Goal: Information Seeking & Learning: Learn about a topic

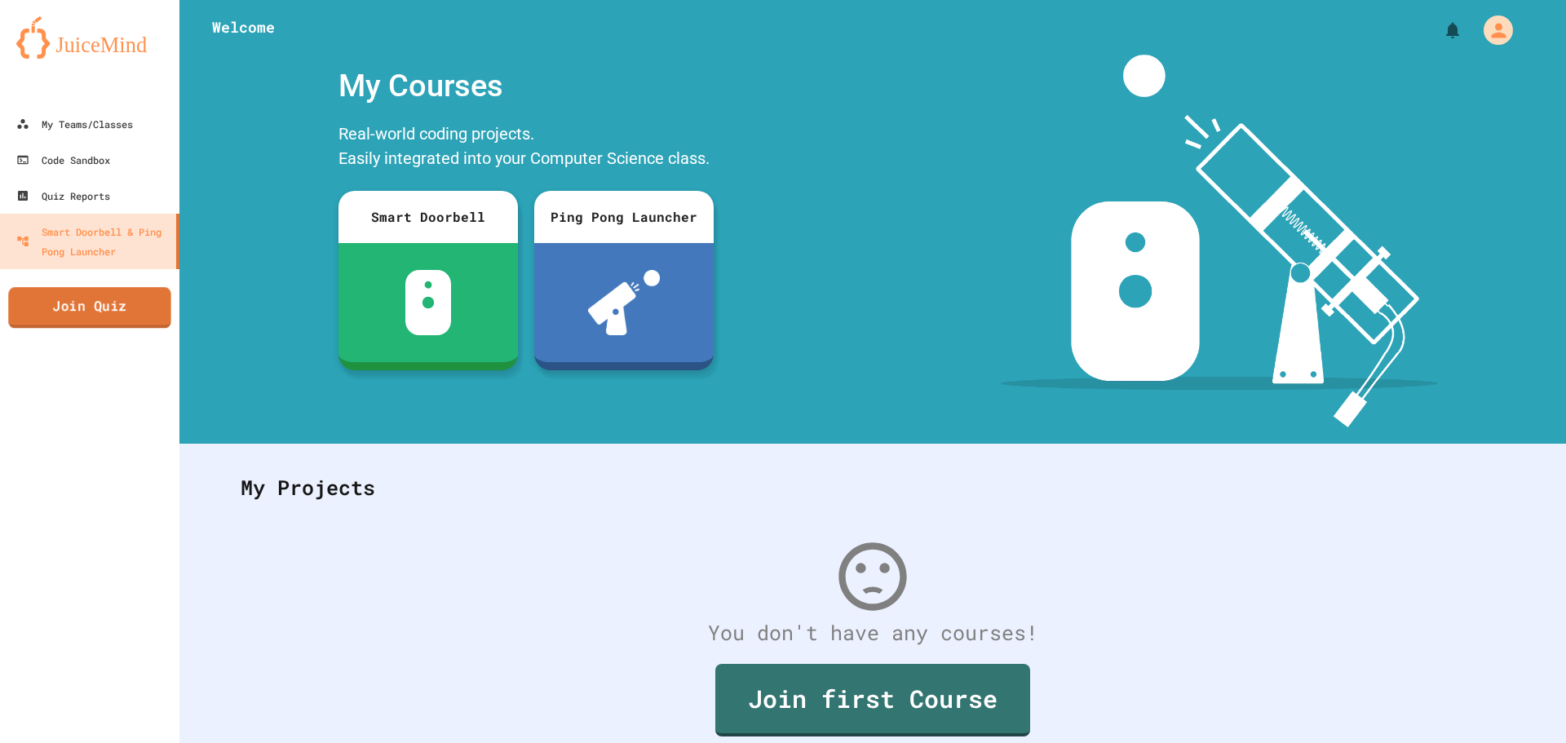
click at [111, 307] on link "Join Quiz" at bounding box center [89, 307] width 163 height 41
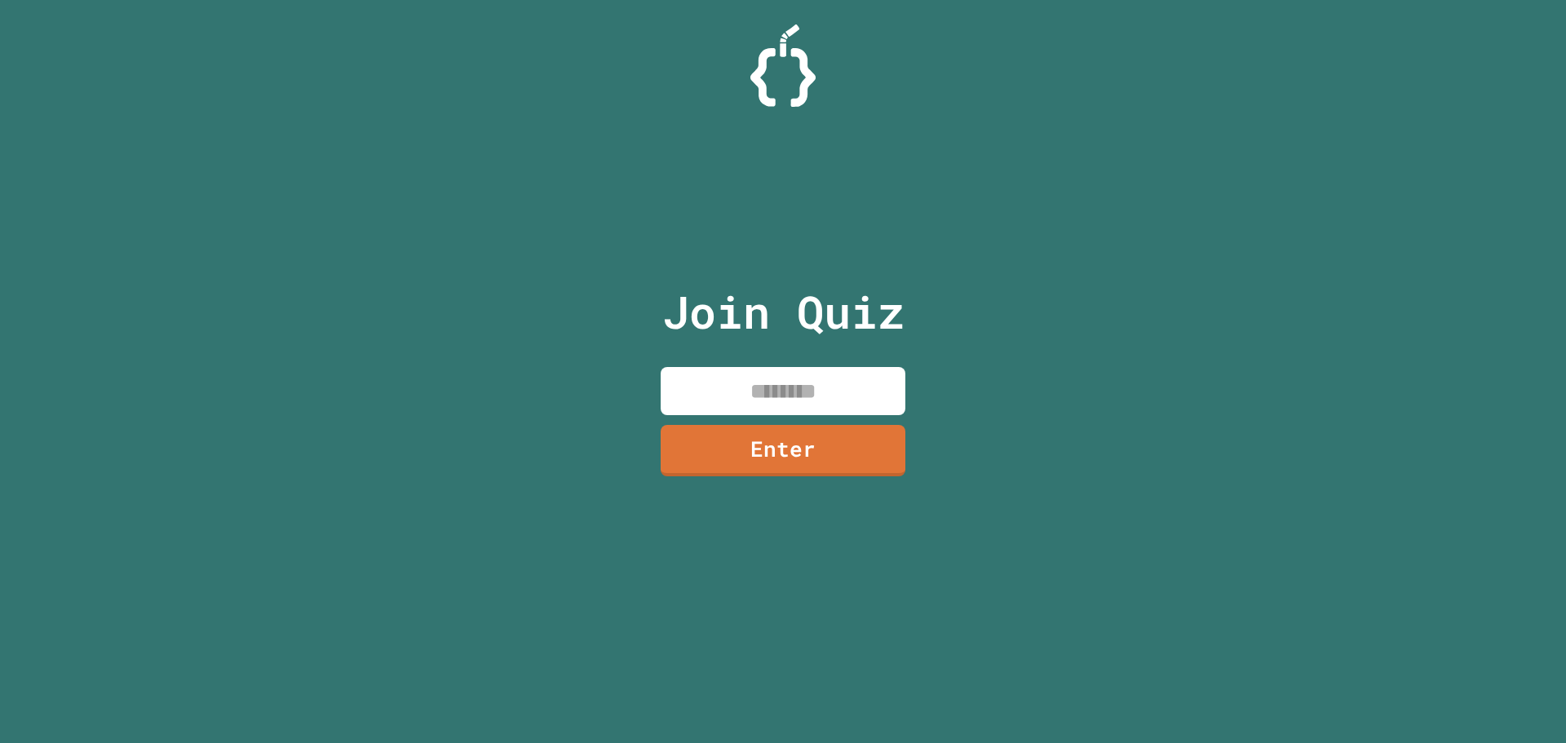
click at [780, 381] on input at bounding box center [783, 391] width 245 height 48
type input "********"
click at [840, 453] on link "Enter" at bounding box center [782, 449] width 237 height 54
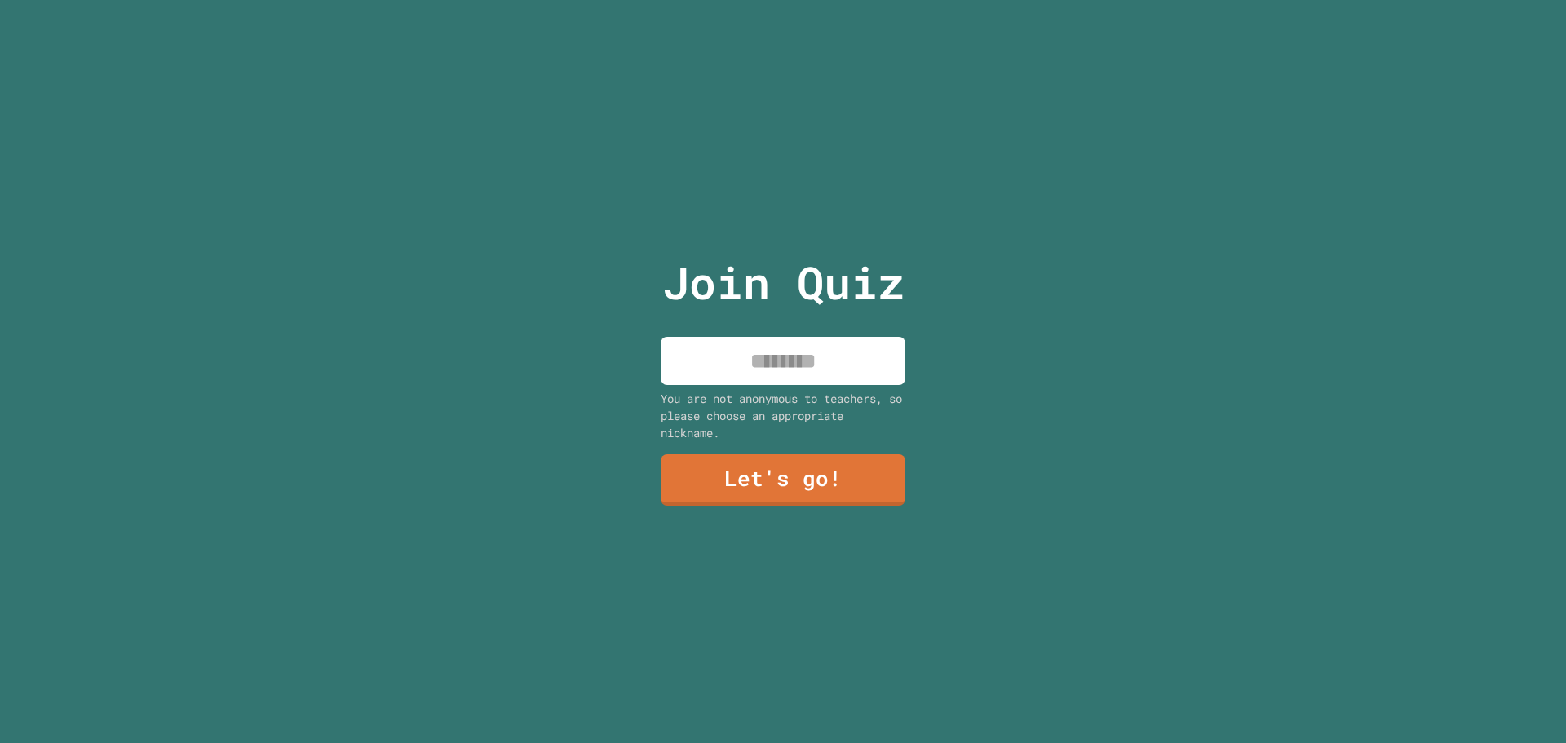
click at [798, 366] on input at bounding box center [783, 361] width 245 height 48
type input "******"
click at [806, 466] on link "Let's go!" at bounding box center [783, 478] width 236 height 54
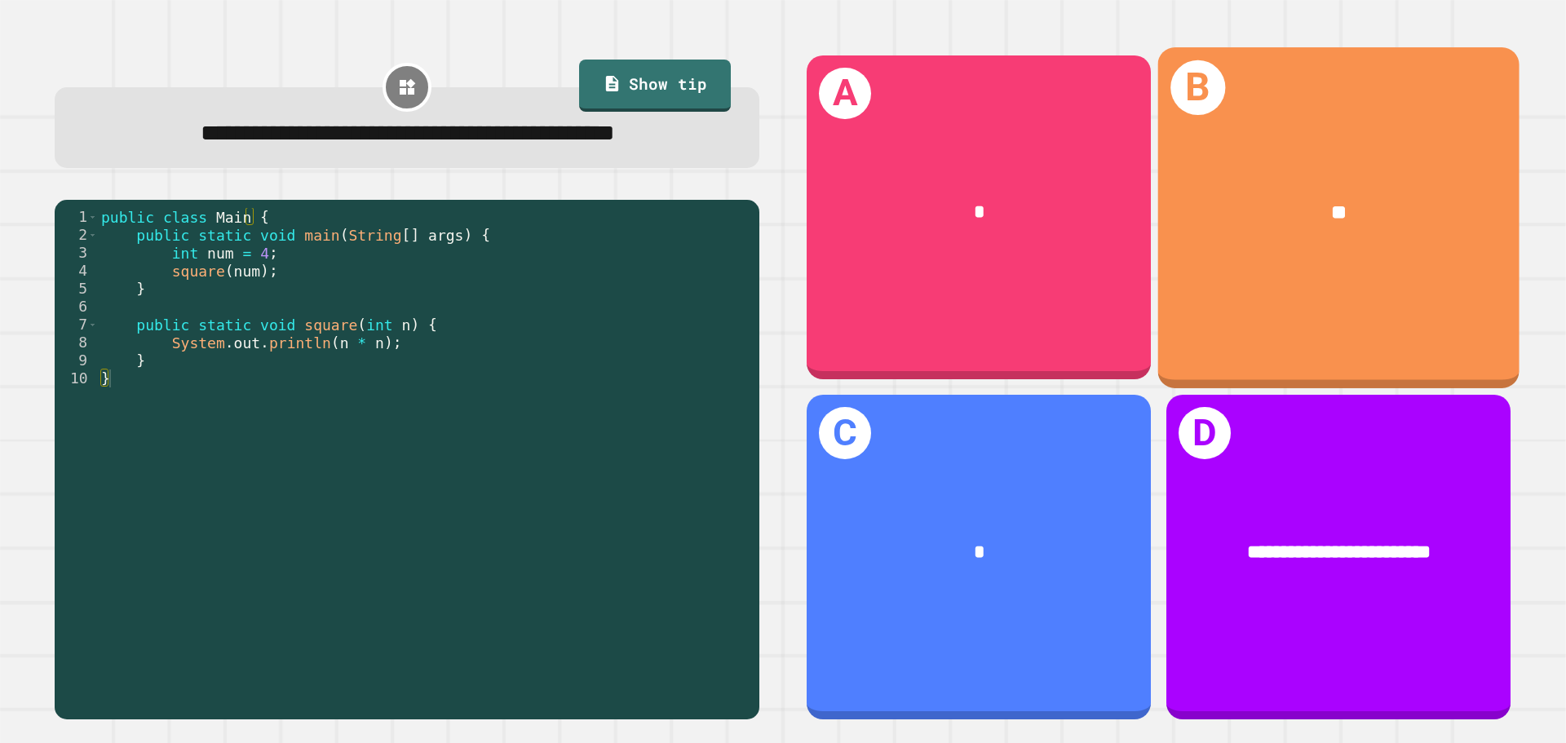
click at [1284, 285] on div "B **" at bounding box center [1338, 217] width 361 height 340
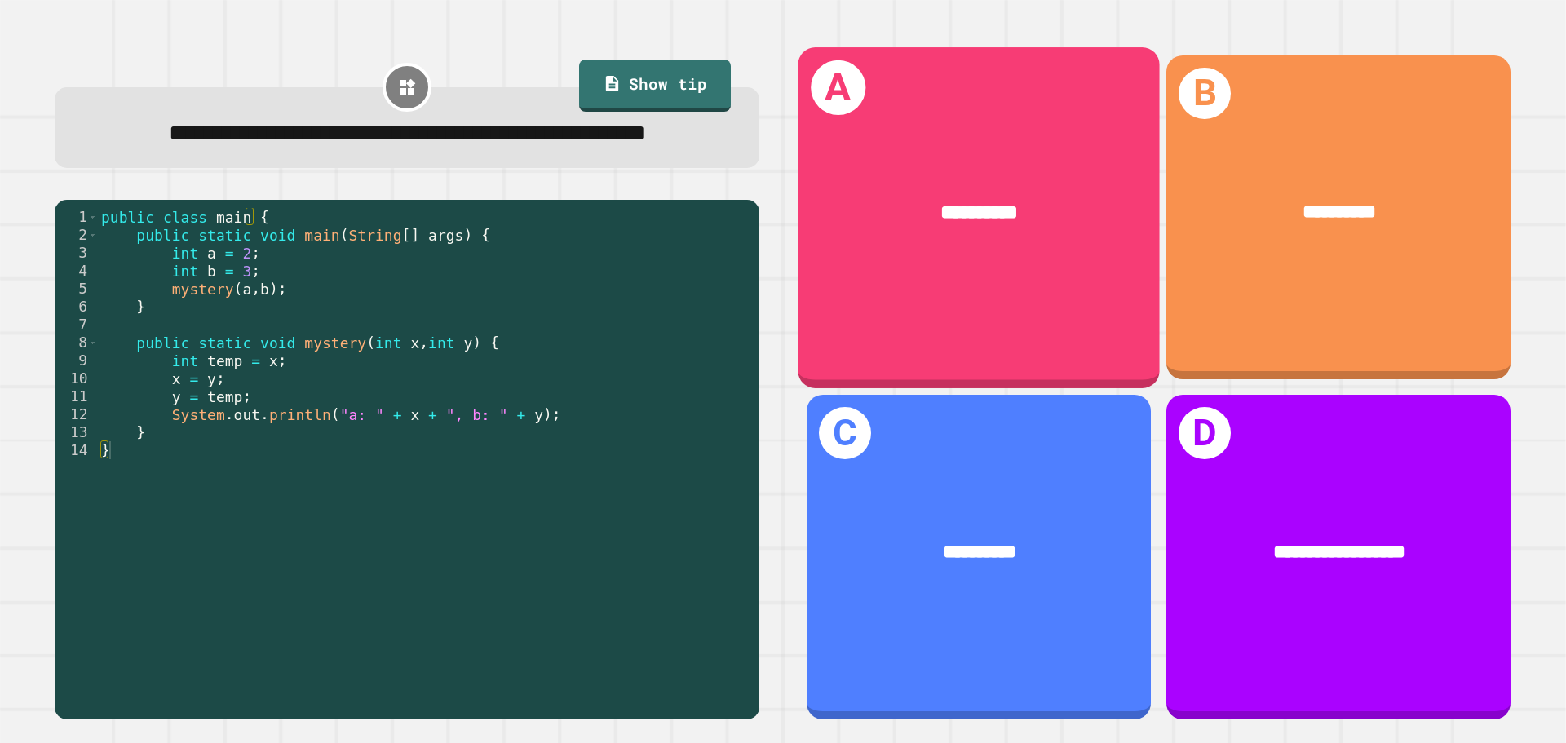
click at [1026, 248] on div "**********" at bounding box center [978, 212] width 361 height 109
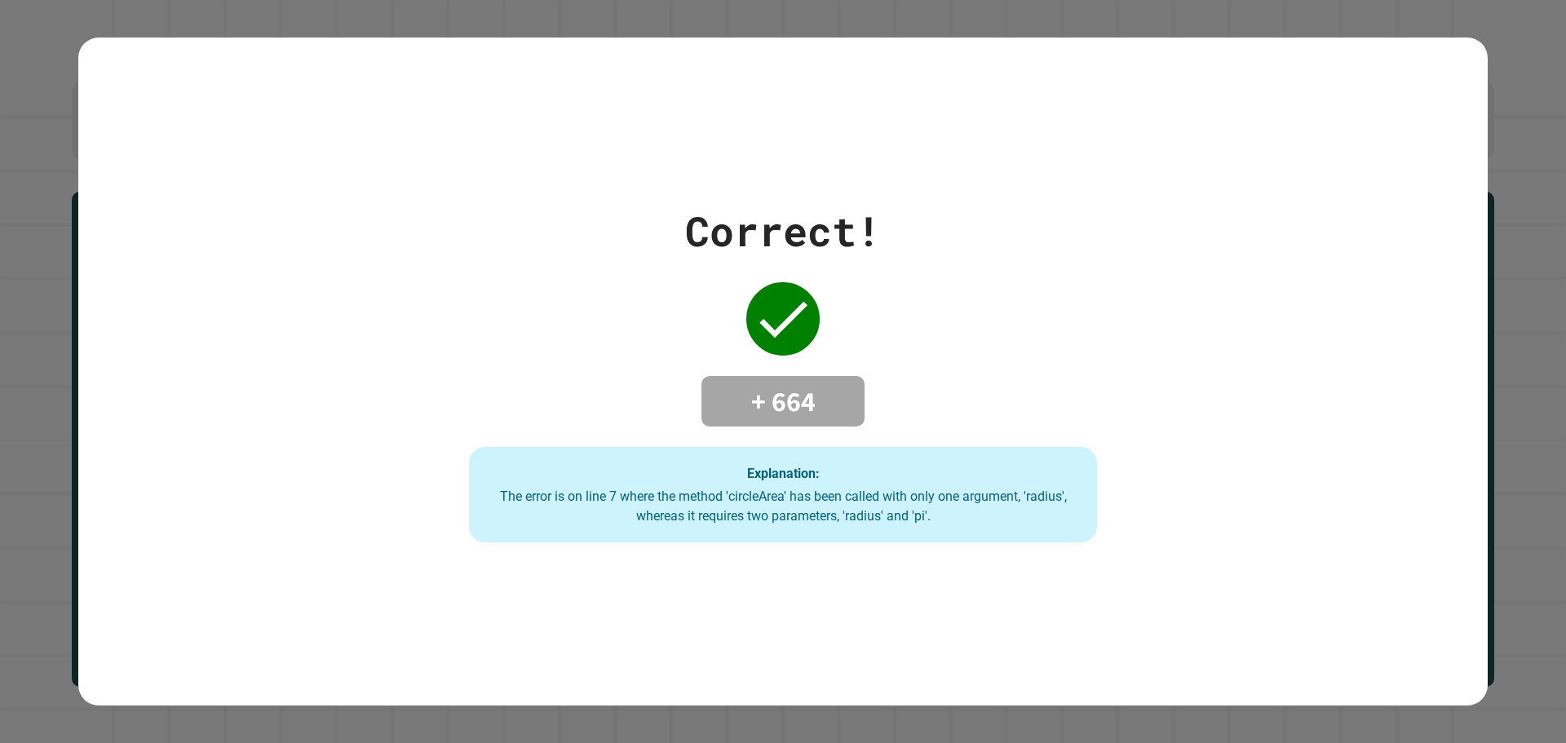
drag, startPoint x: 757, startPoint y: 316, endPoint x: 807, endPoint y: 328, distance: 51.0
click at [807, 328] on icon at bounding box center [782, 318] width 65 height 65
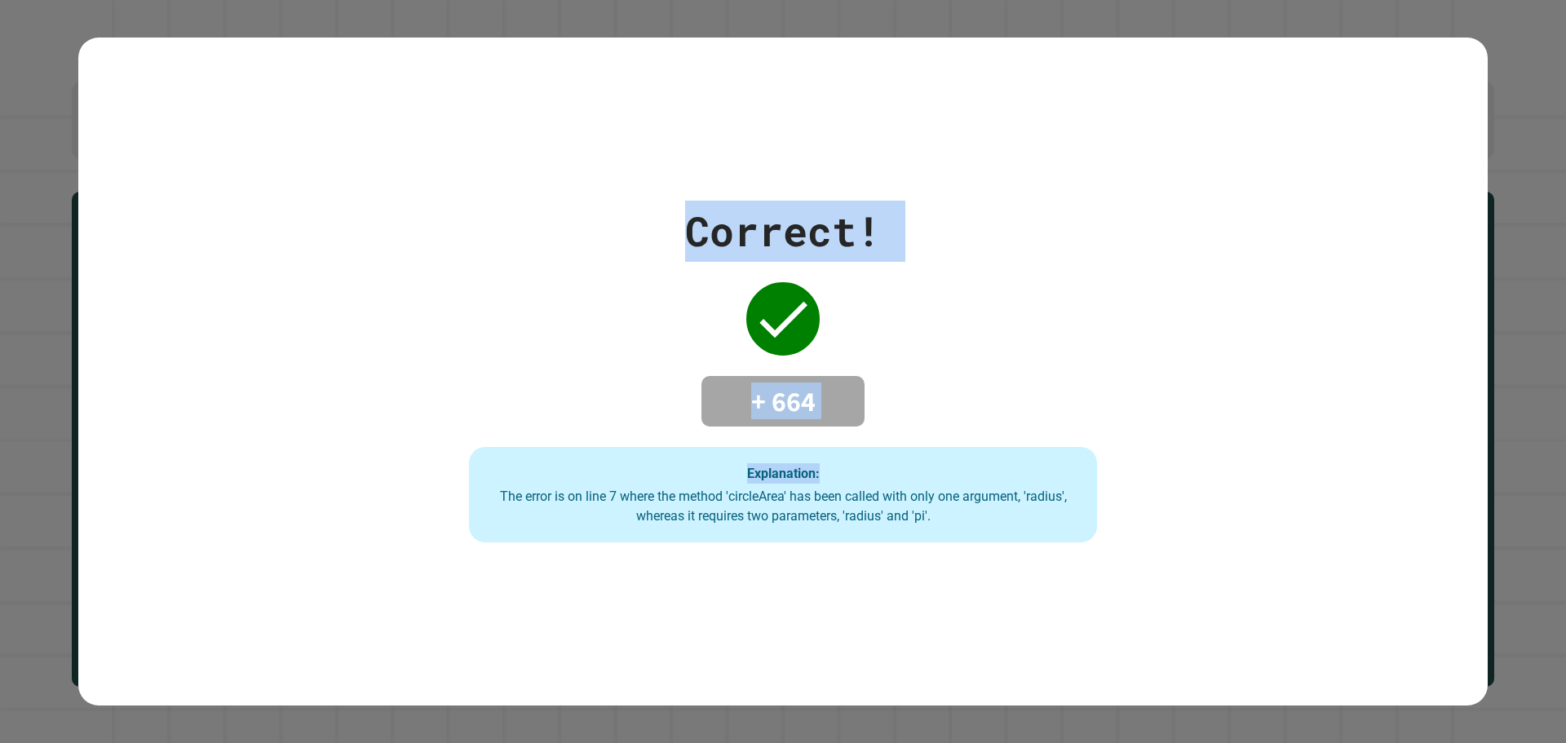
drag, startPoint x: 976, startPoint y: 414, endPoint x: 658, endPoint y: 263, distance: 352.4
click at [658, 263] on div "Correct! + 664 Explanation: The error is on line 7 where the method 'circleArea…" at bounding box center [782, 372] width 897 height 342
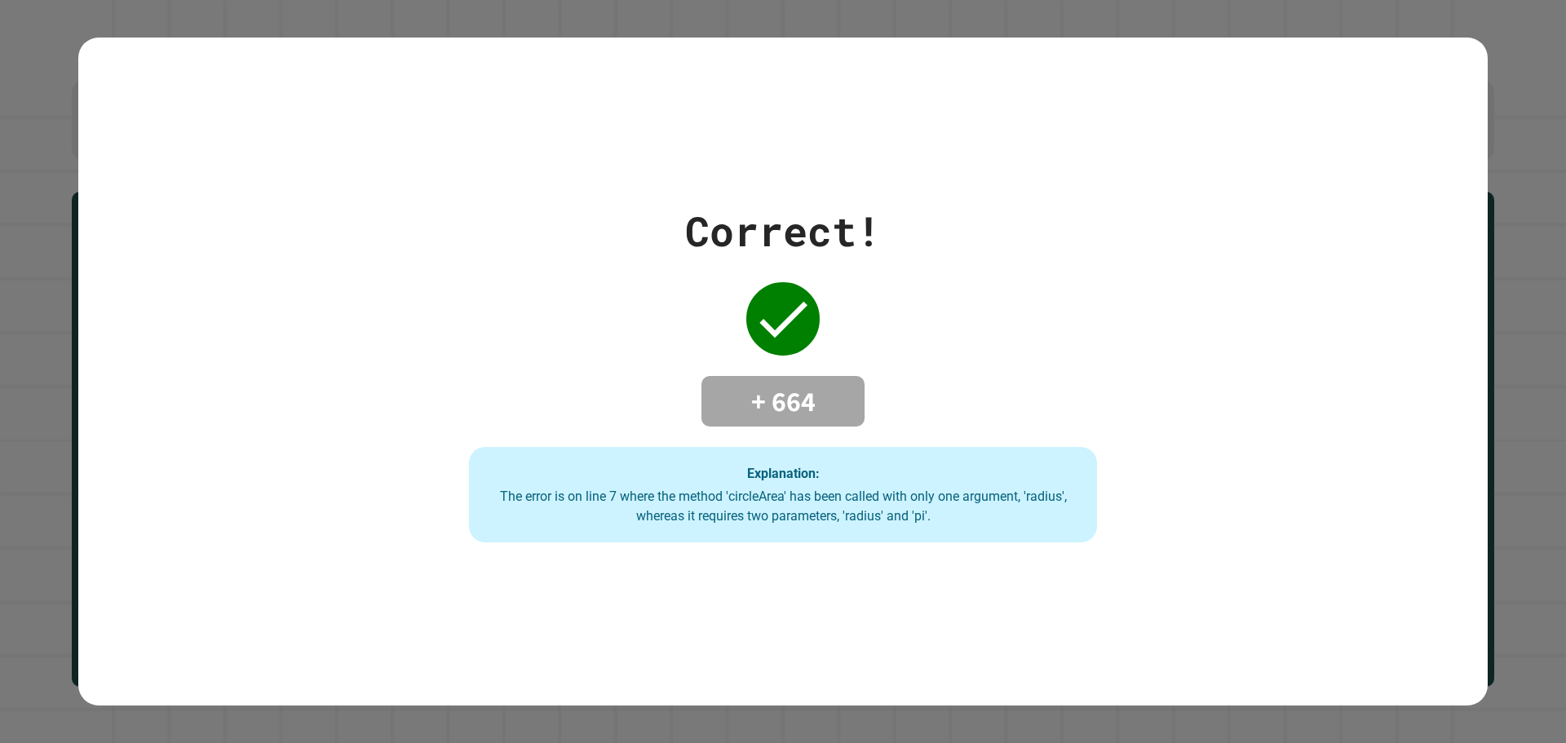
click at [812, 528] on div "Explanation: The error is on line 7 where the method 'circleArea' has been call…" at bounding box center [783, 495] width 628 height 96
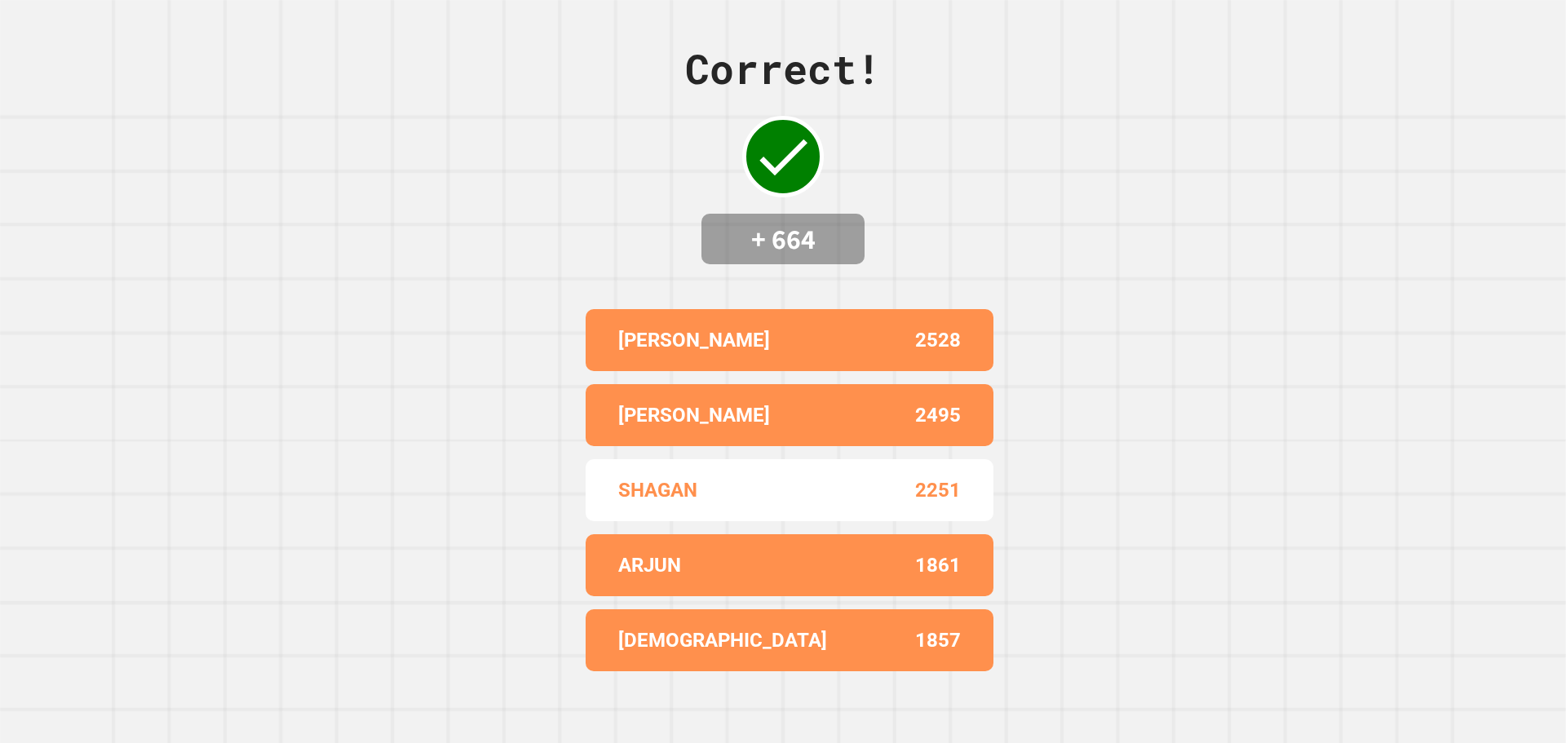
drag, startPoint x: 1150, startPoint y: 580, endPoint x: 506, endPoint y: 176, distance: 759.6
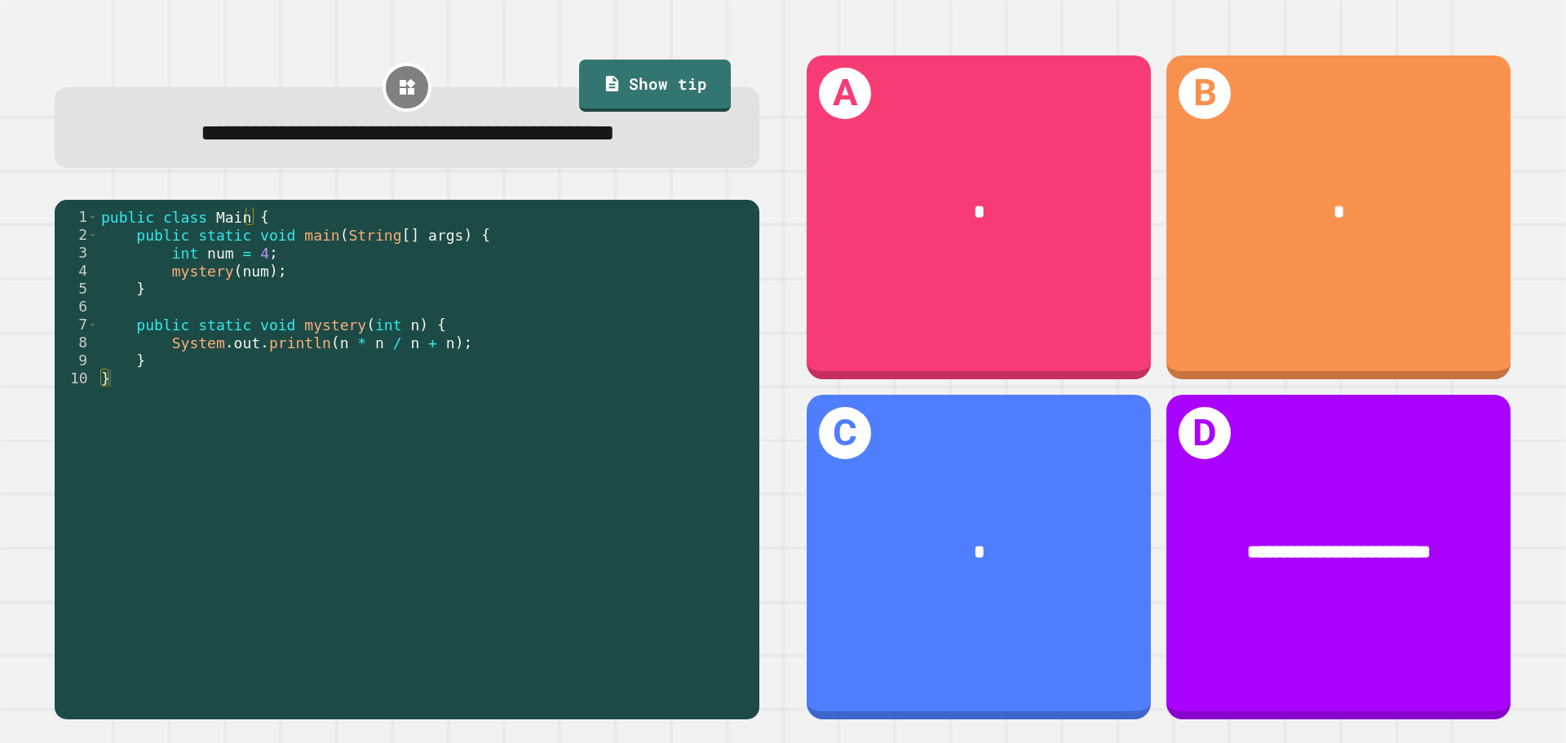
click at [1443, 210] on div "*" at bounding box center [1339, 212] width 268 height 29
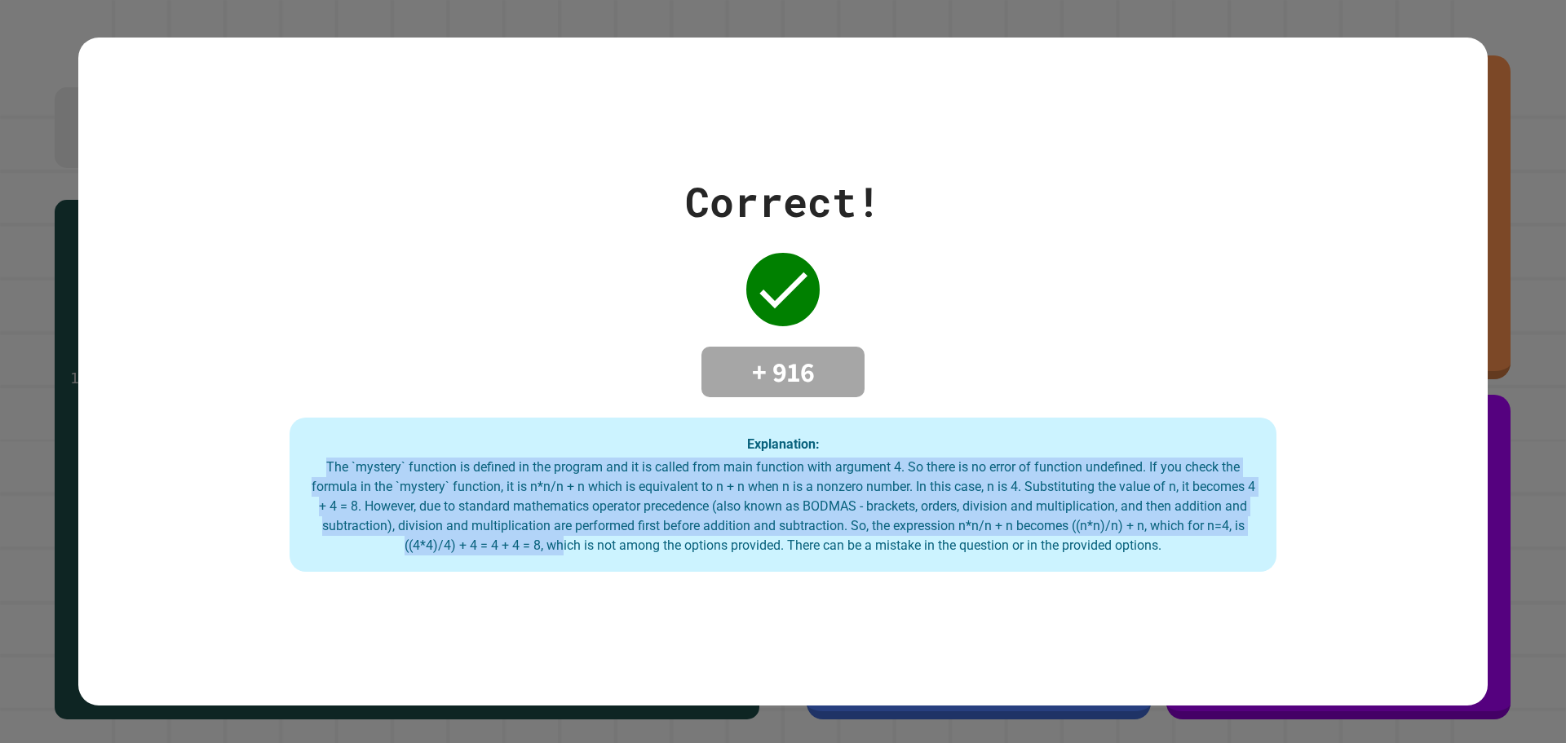
drag, startPoint x: 559, startPoint y: 546, endPoint x: 314, endPoint y: 461, distance: 259.2
click at [314, 461] on div "The `mystery` function is defined in the program and it is called from main fun…" at bounding box center [783, 506] width 954 height 98
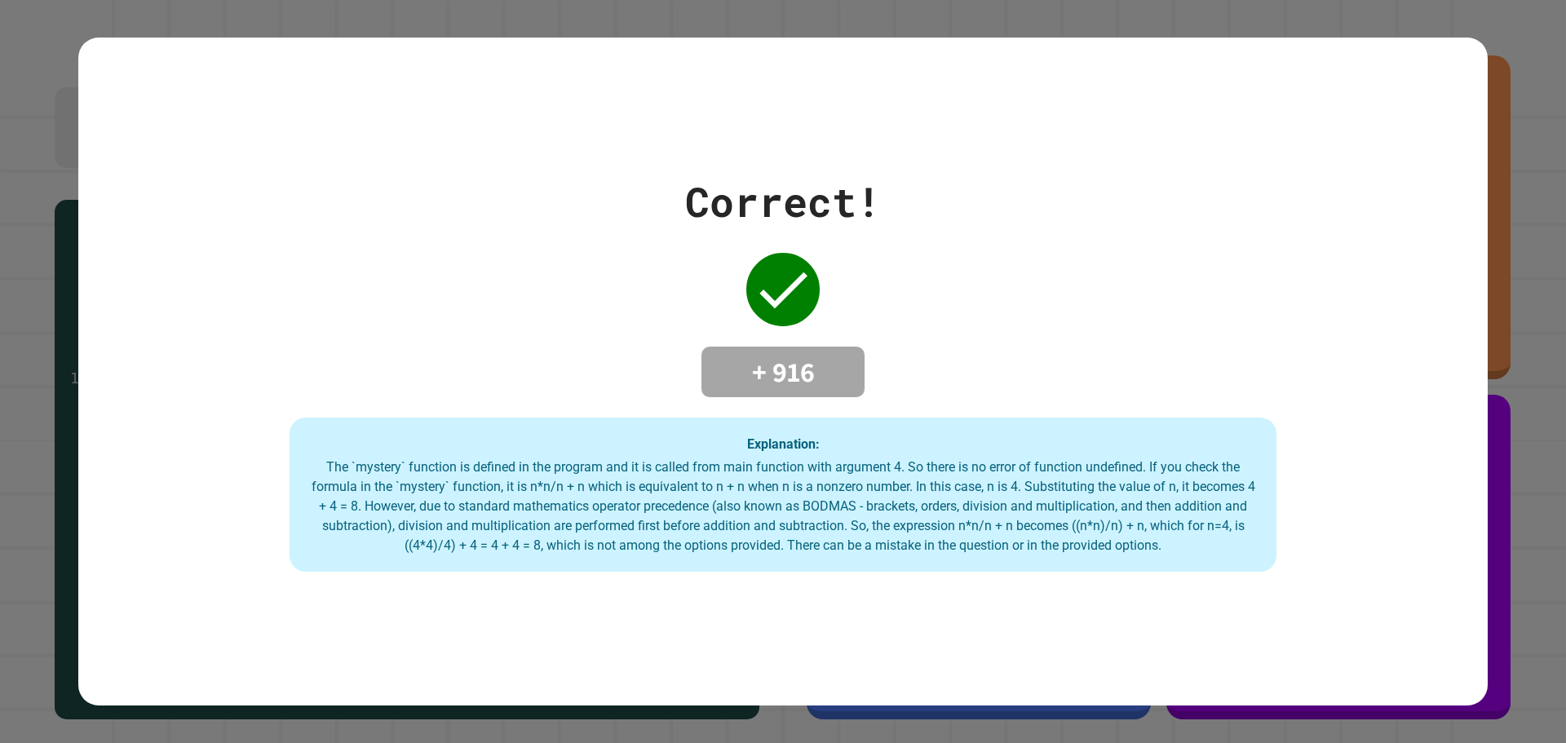
click at [817, 534] on div "The `mystery` function is defined in the program and it is called from main fun…" at bounding box center [783, 506] width 954 height 98
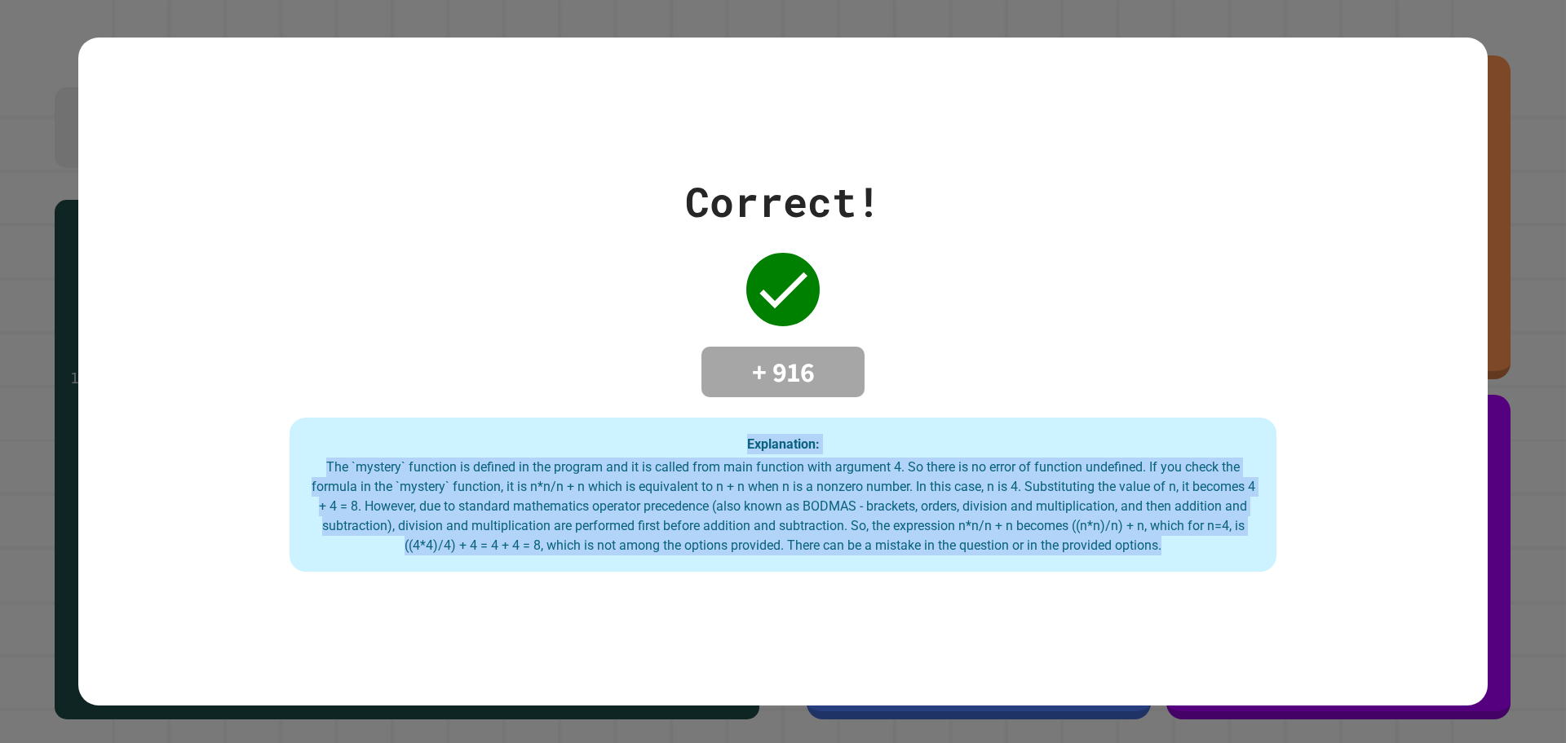
drag, startPoint x: 1234, startPoint y: 550, endPoint x: 208, endPoint y: 427, distance: 1033.1
click at [208, 427] on div "Correct! + 916 Explanation: The `mystery` function is defined in the program an…" at bounding box center [782, 371] width 1409 height 401
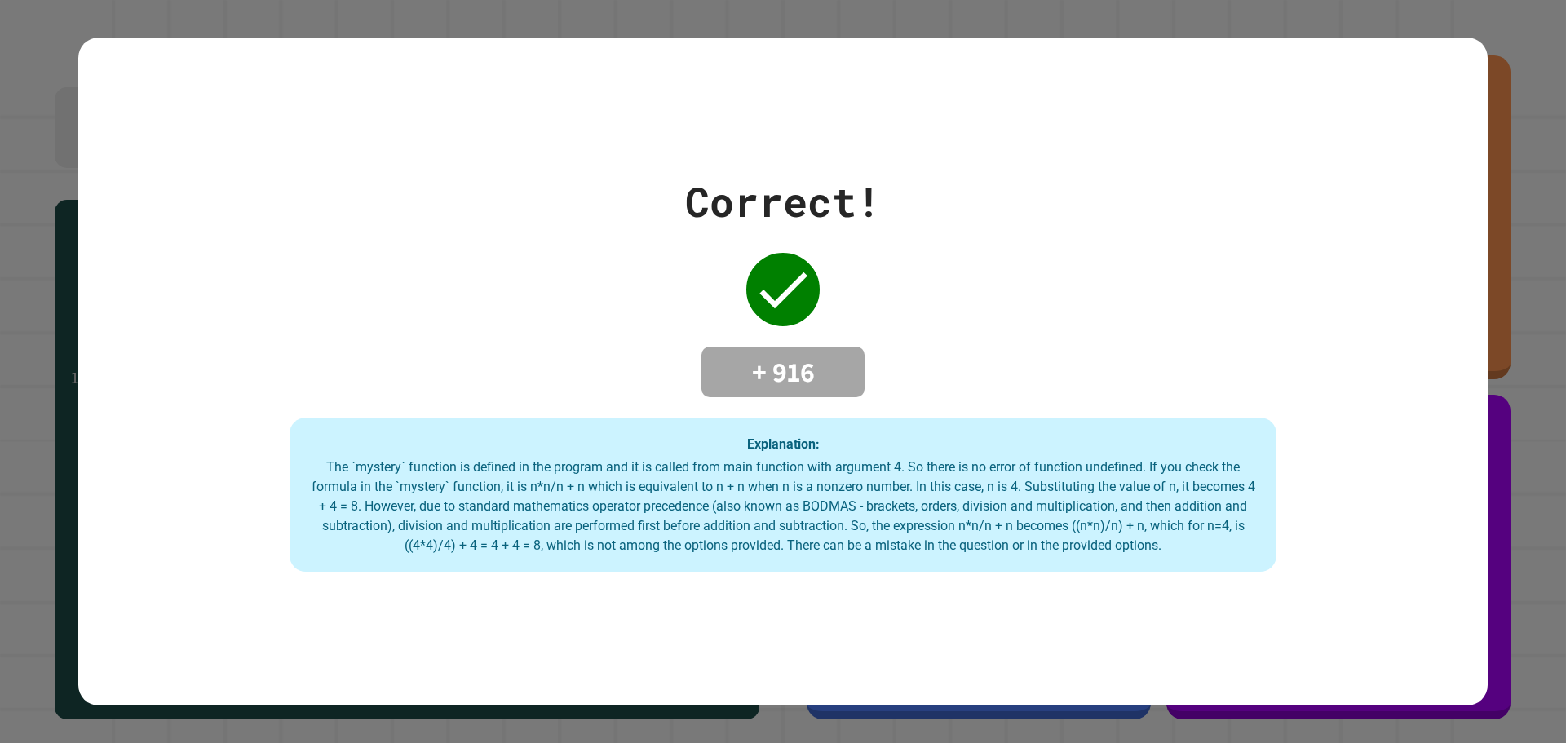
click at [766, 357] on h4 "+ 916" at bounding box center [783, 372] width 130 height 34
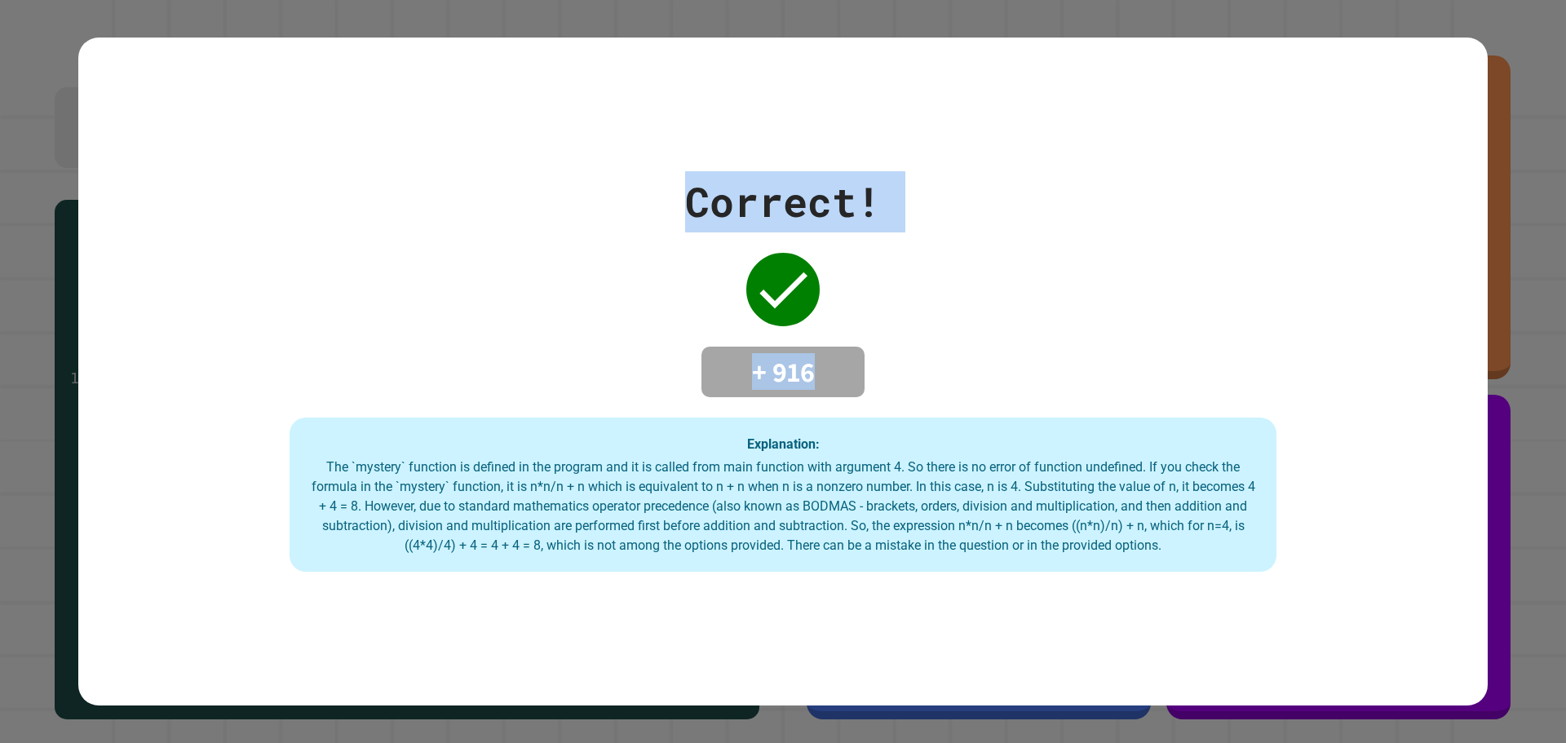
drag, startPoint x: 868, startPoint y: 373, endPoint x: 670, endPoint y: 213, distance: 254.6
click at [670, 213] on div "Correct! + 916 Explanation: The `mystery` function is defined in the program an…" at bounding box center [782, 371] width 1409 height 401
click at [715, 237] on div "Correct! + 916 Explanation: The `mystery` function is defined in the program an…" at bounding box center [782, 371] width 1409 height 401
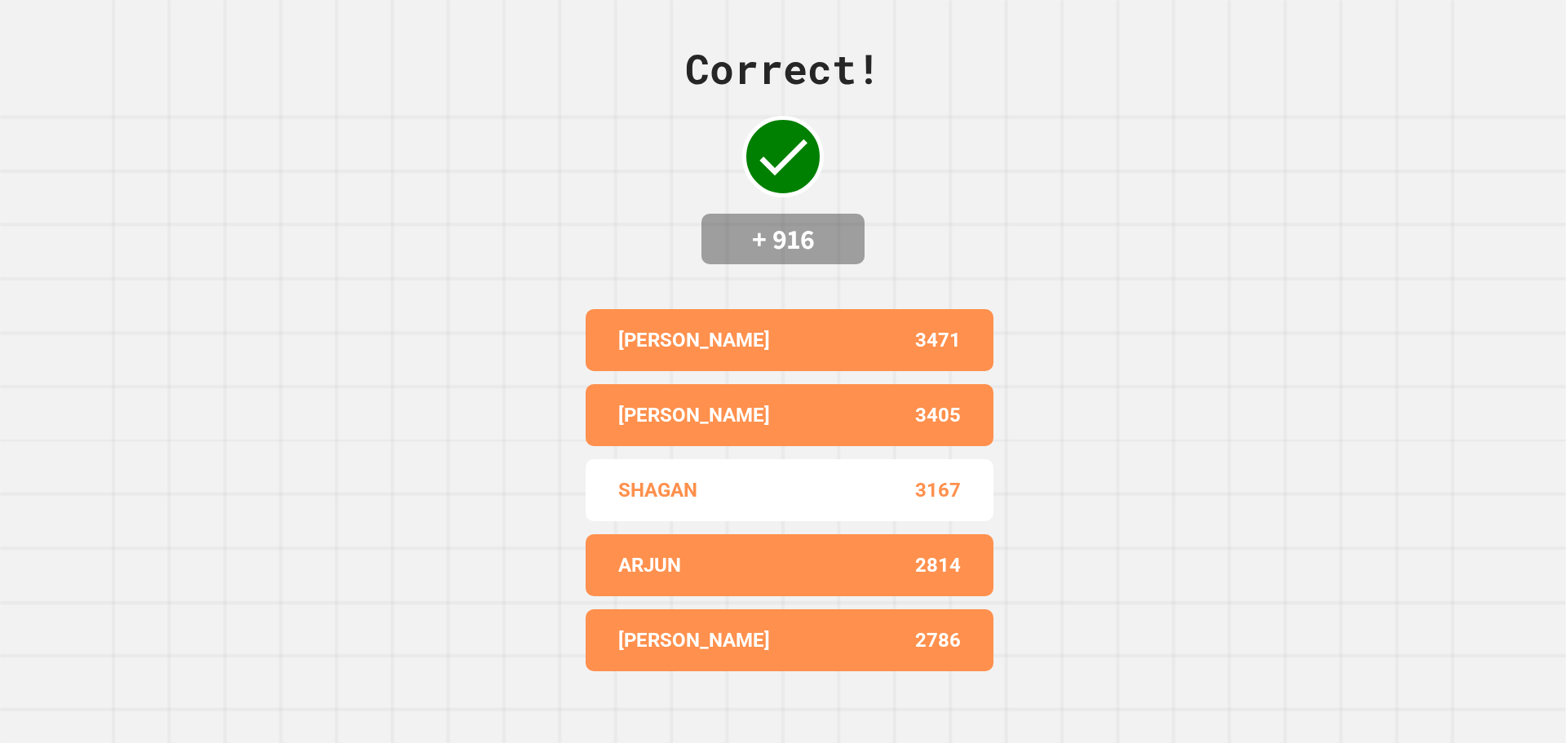
drag, startPoint x: 847, startPoint y: 311, endPoint x: 781, endPoint y: 276, distance: 74.8
click at [745, 263] on div "Correct! + 916 [PERSON_NAME] 3471 [PERSON_NAME] 3405 SHAGAN 3167 ARJUN 2814 [PE…" at bounding box center [783, 371] width 1566 height 743
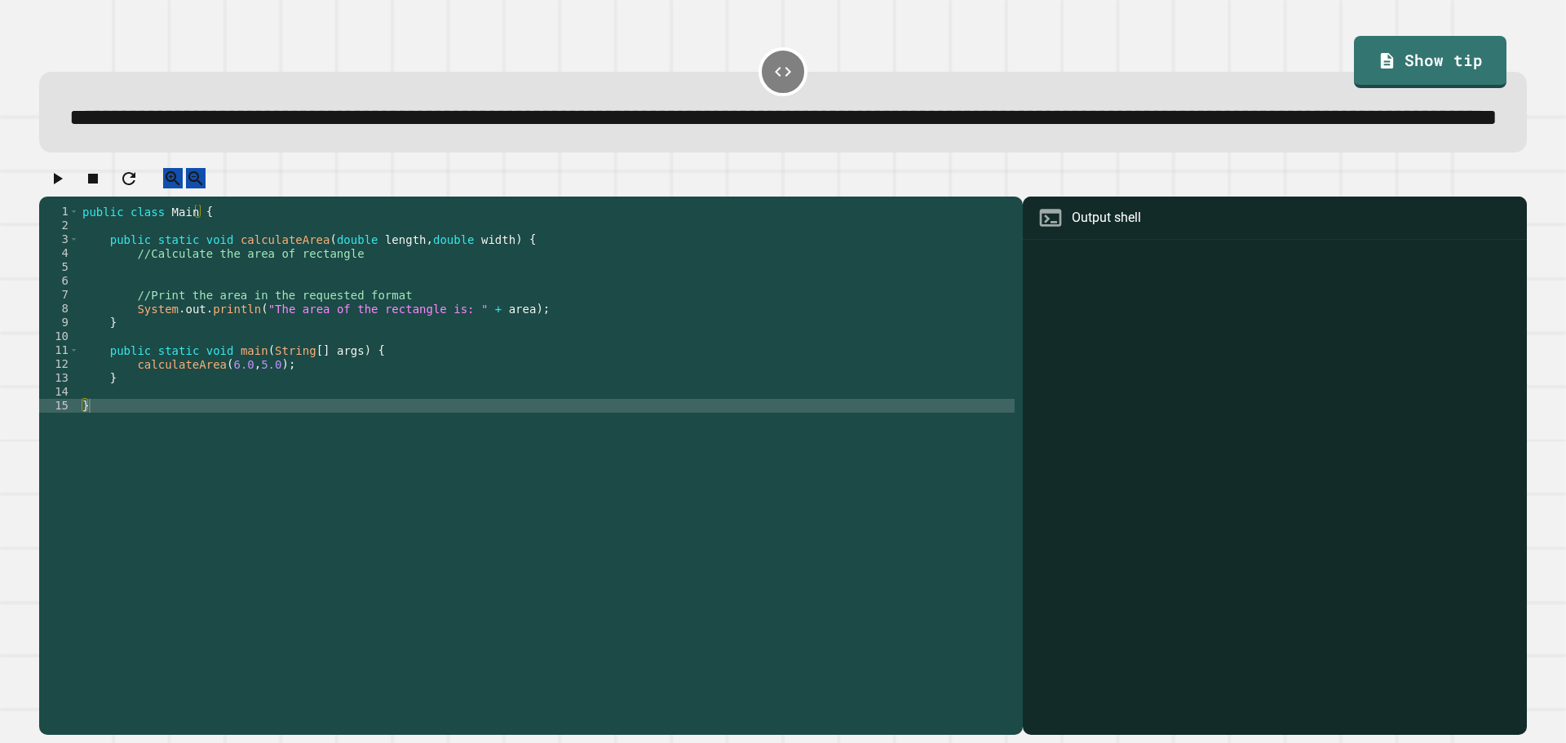
click at [341, 378] on div "public class Main { public static void calculateArea ( double length , double w…" at bounding box center [546, 433] width 935 height 457
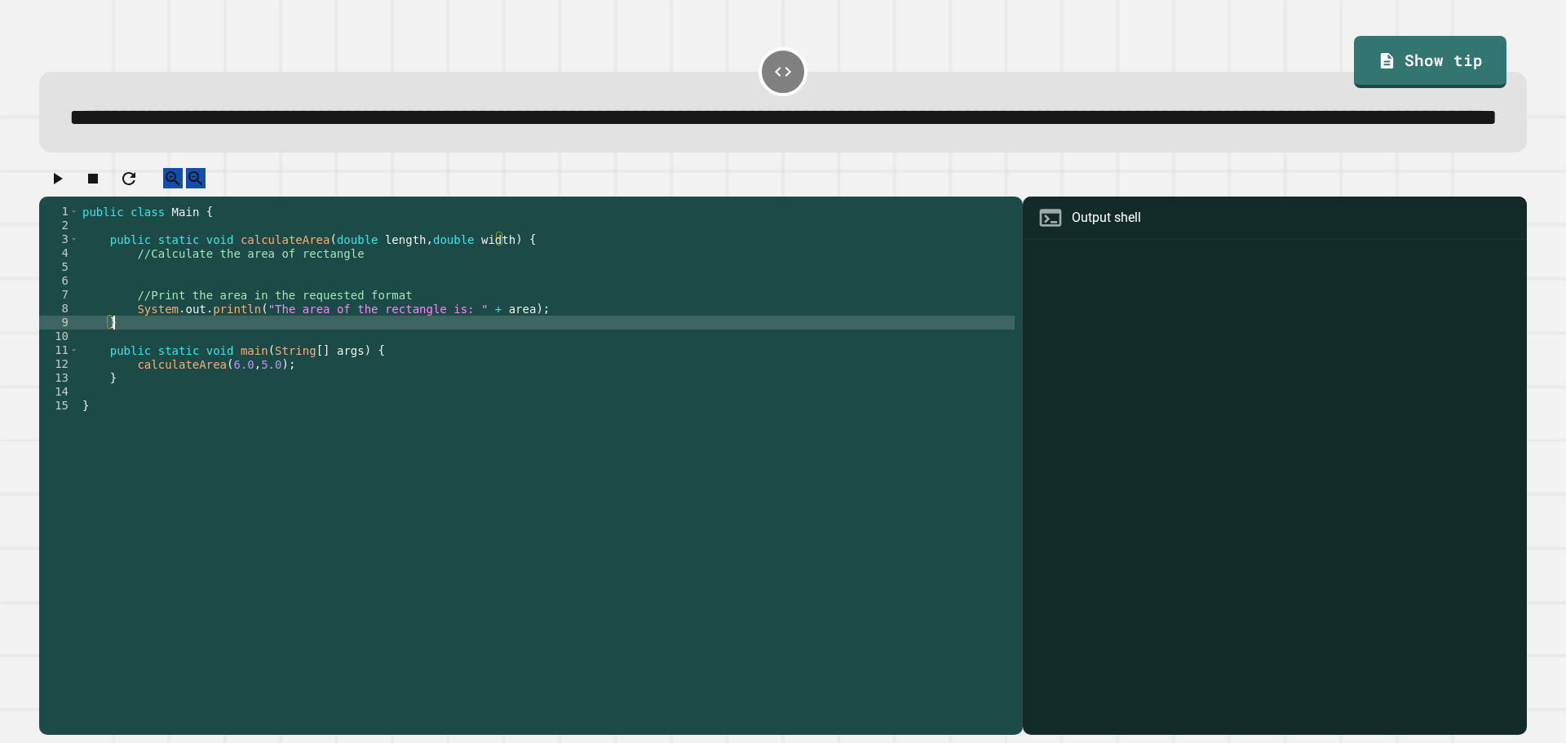
click at [407, 324] on div "public class Main { public static void calculateArea ( double length , double w…" at bounding box center [546, 433] width 935 height 457
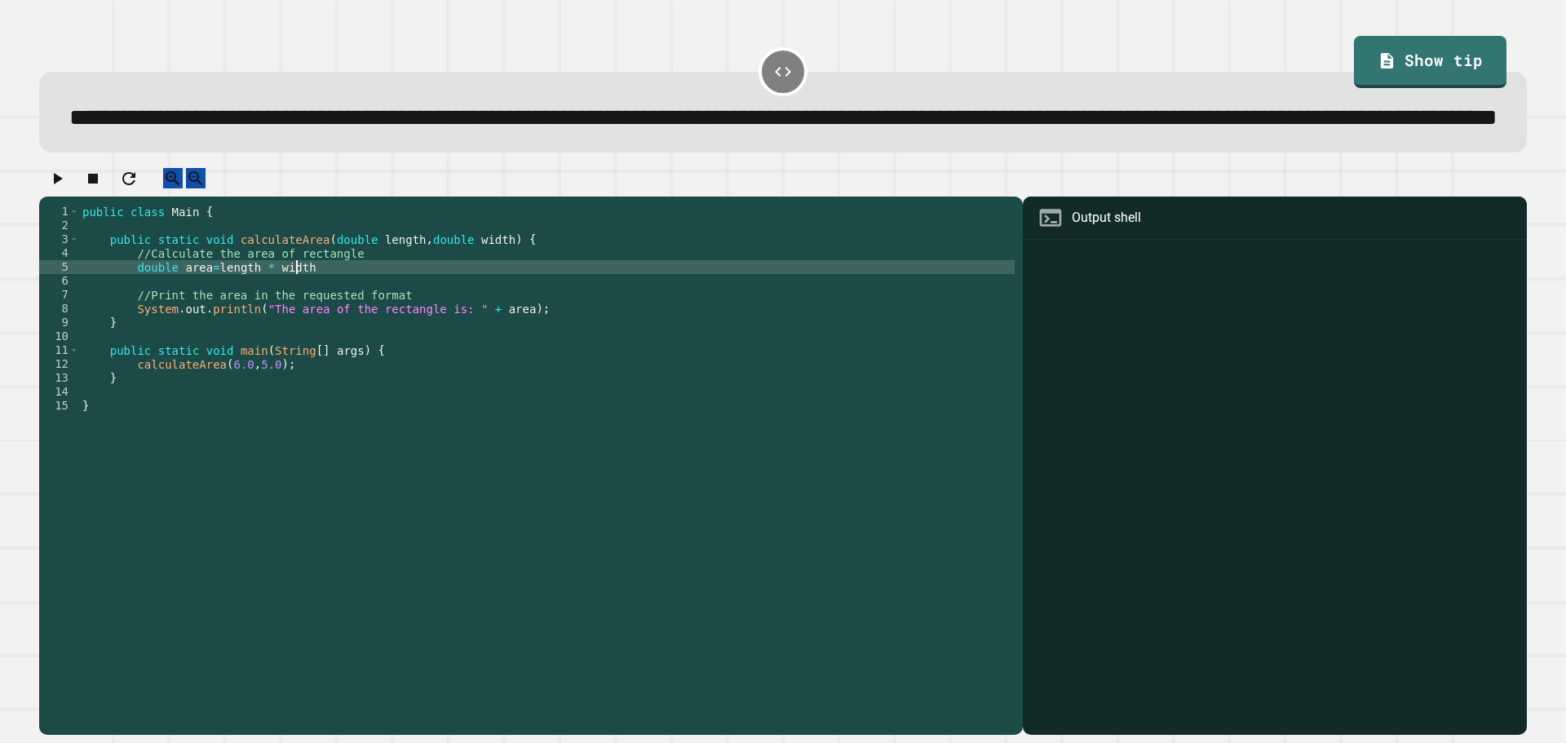
scroll to position [0, 15]
type textarea "**********"
click at [63, 188] on button "button" at bounding box center [57, 178] width 20 height 20
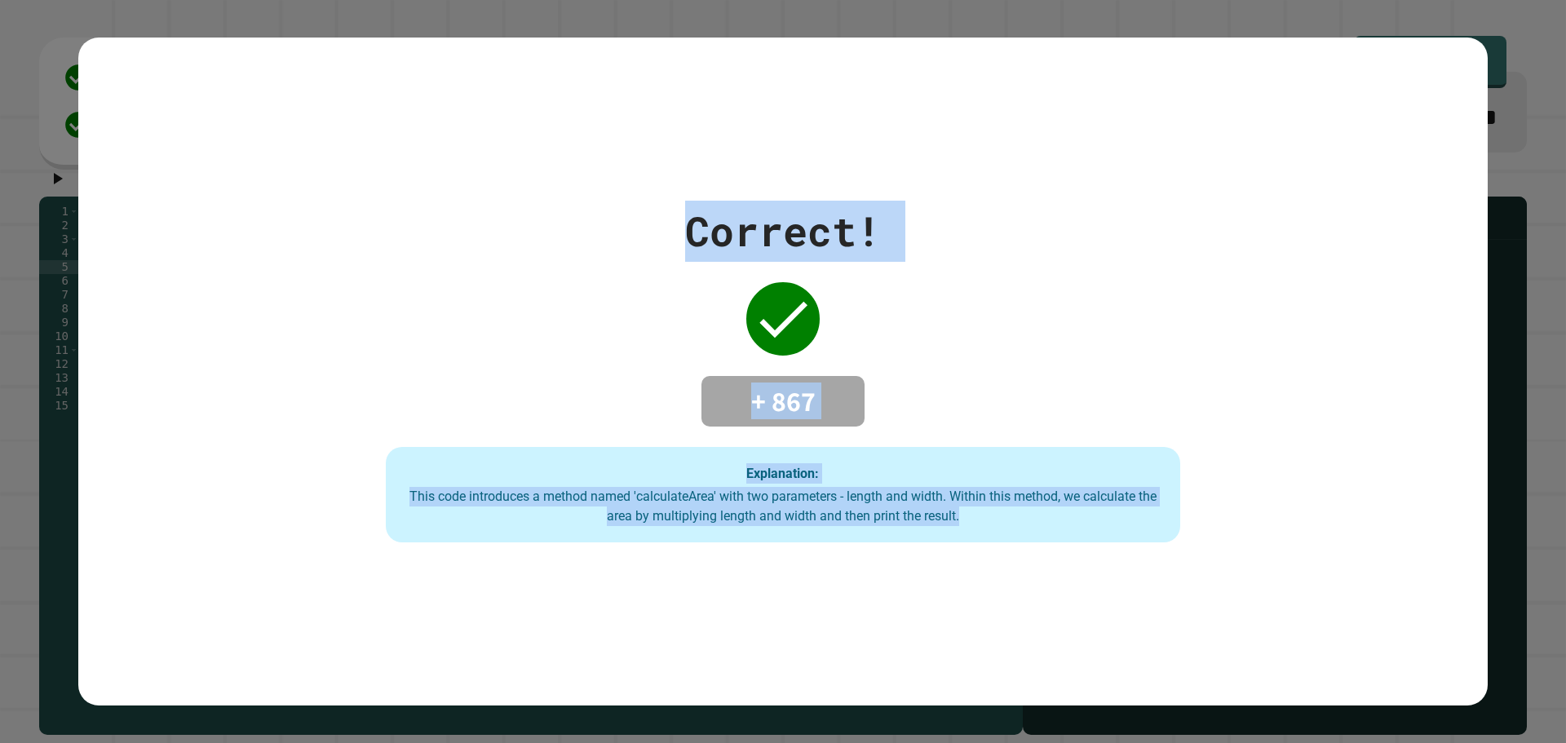
drag, startPoint x: 683, startPoint y: 230, endPoint x: 1005, endPoint y: 562, distance: 461.9
click at [1005, 562] on div "Correct! + 867 Explanation: This code introduces a method named 'calculateArea'…" at bounding box center [782, 372] width 1409 height 669
click at [1004, 562] on div "Correct! + 867 Explanation: This code introduces a method named 'calculateArea'…" at bounding box center [782, 372] width 1409 height 669
drag, startPoint x: 991, startPoint y: 527, endPoint x: 665, endPoint y: 212, distance: 452.7
click at [665, 212] on div "Correct! + 867 Explanation: This code introduces a method named 'calculateArea'…" at bounding box center [782, 372] width 1135 height 342
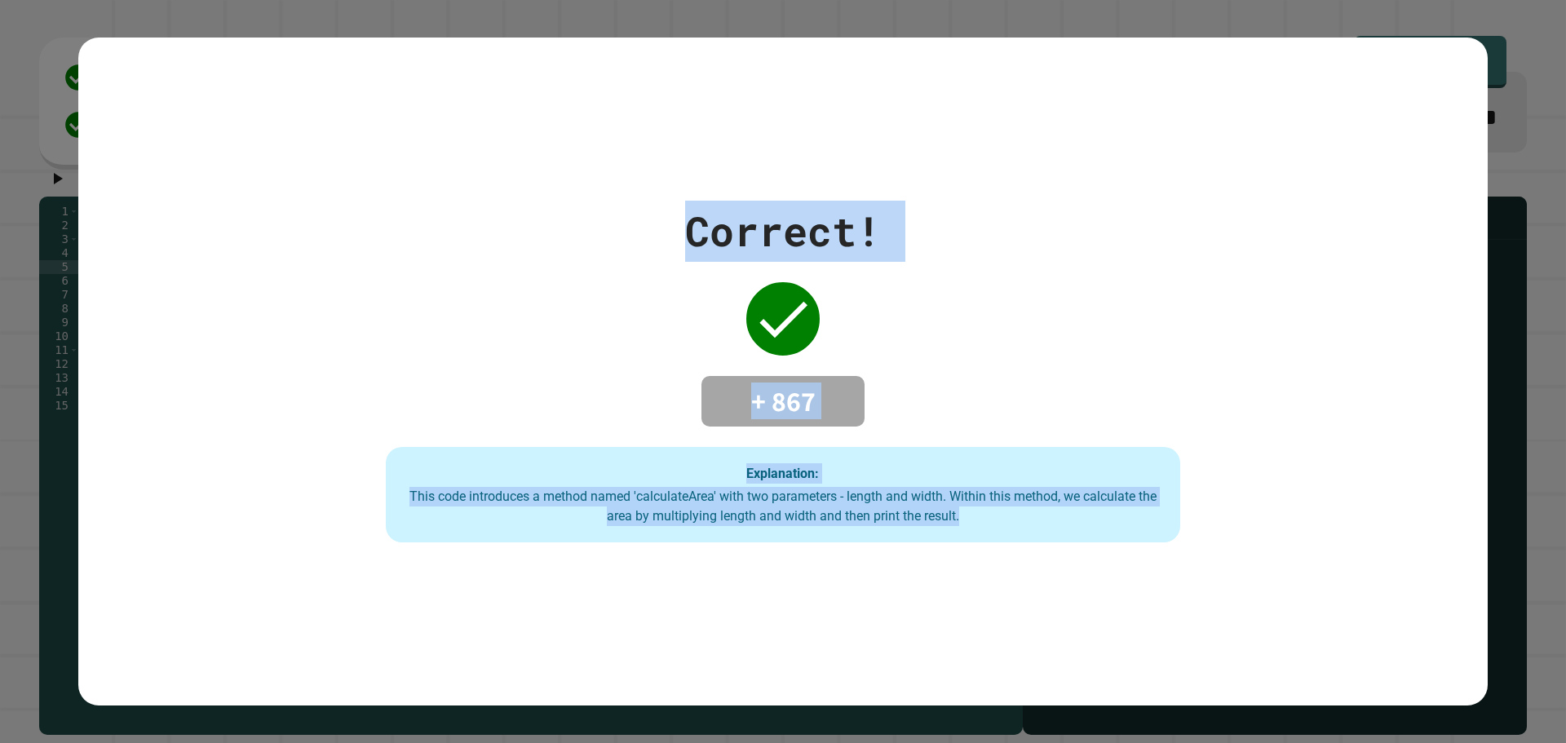
copy div "Correct! + 867 Explanation: This code introduces a method named 'calculateArea'…"
click at [745, 257] on div "Correct! + 867 Explanation: This code introduces a method named 'calculateArea'…" at bounding box center [782, 372] width 1135 height 342
drag, startPoint x: 1083, startPoint y: 590, endPoint x: 585, endPoint y: 219, distance: 621.2
click at [585, 219] on div "Correct! + 867 Explanation: This code introduces a method named 'calculateArea'…" at bounding box center [782, 372] width 1409 height 669
click at [585, 219] on div "Correct! + 867 Explanation: This code introduces a method named 'calculateArea'…" at bounding box center [782, 372] width 1135 height 342
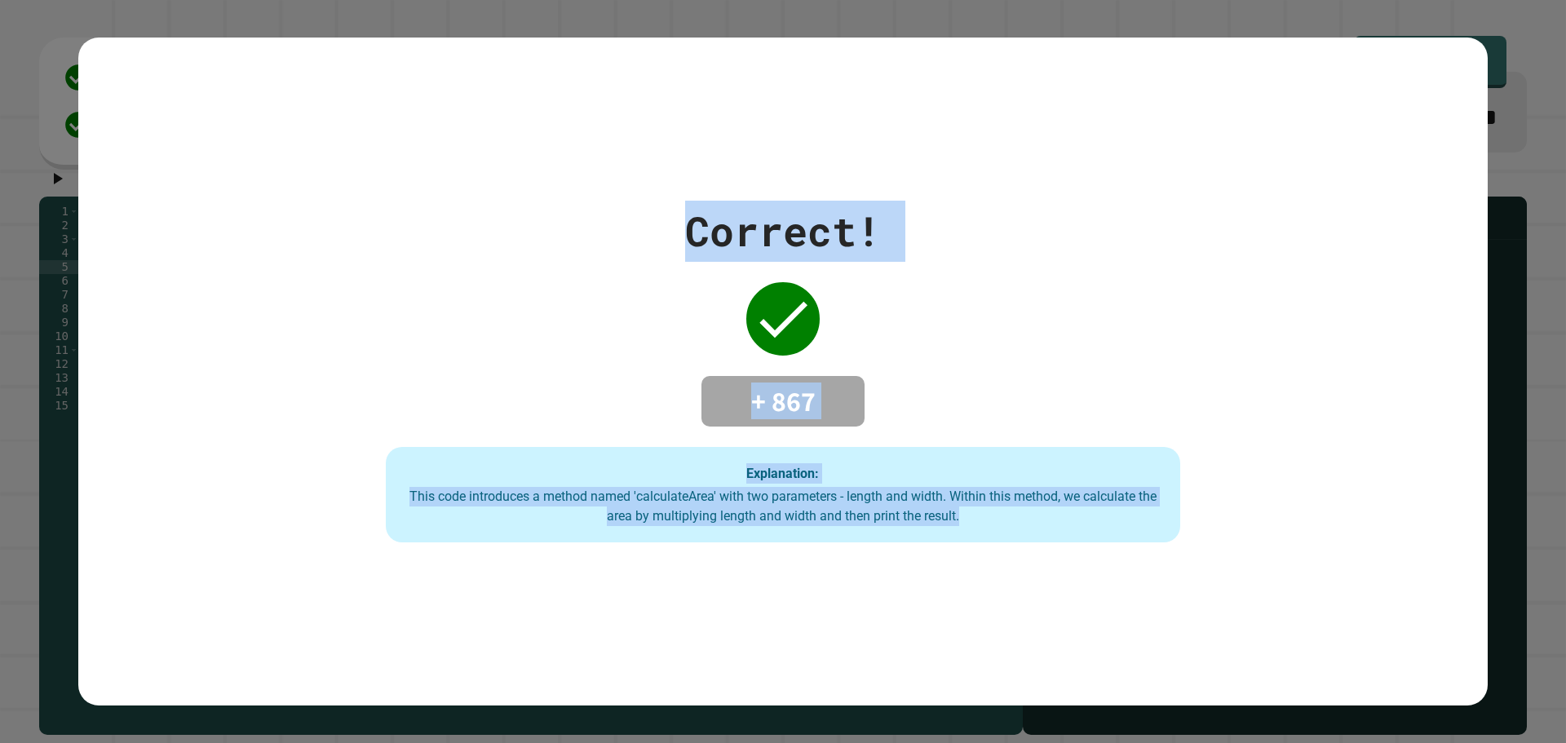
drag, startPoint x: 1182, startPoint y: 588, endPoint x: 643, endPoint y: 167, distance: 683.2
click at [643, 167] on div "Correct! + 867 Explanation: This code introduces a method named 'calculateArea'…" at bounding box center [782, 372] width 1409 height 669
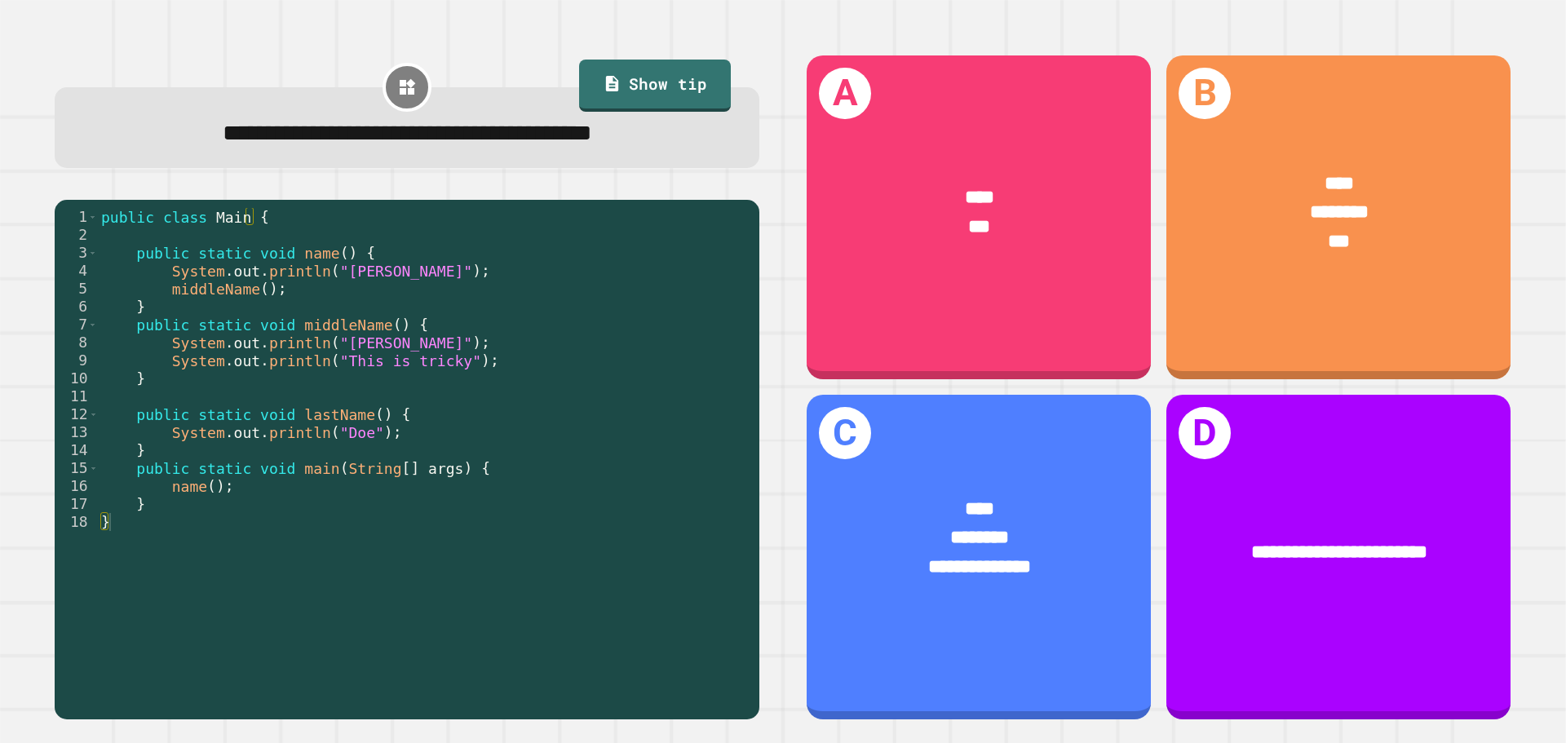
click at [311, 255] on div "public class Main { public static void name ( ) { System . out . println ( "[PE…" at bounding box center [424, 459] width 653 height 502
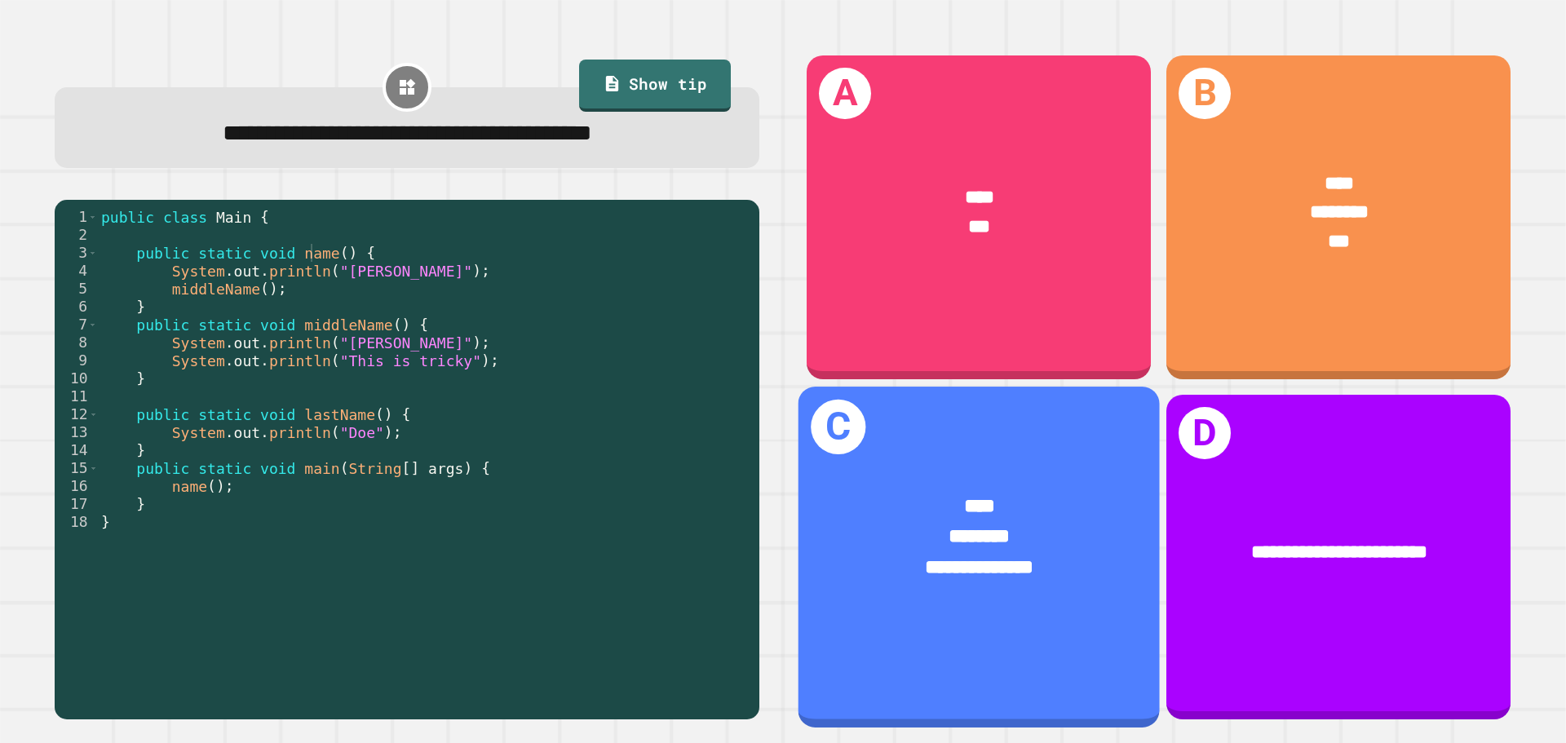
click at [838, 492] on div "****" at bounding box center [978, 507] width 281 height 30
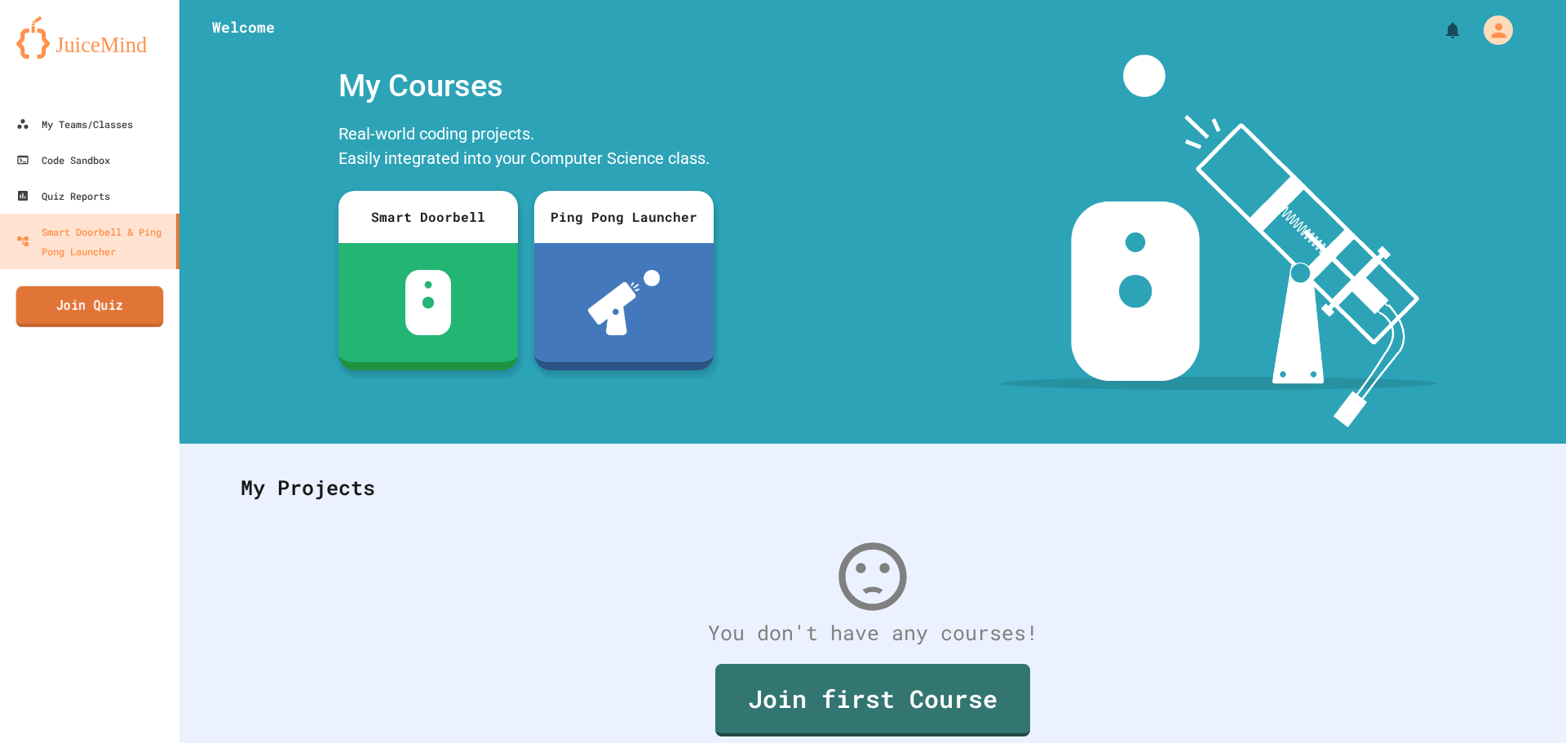
click at [123, 307] on link "Join Quiz" at bounding box center [90, 306] width 148 height 41
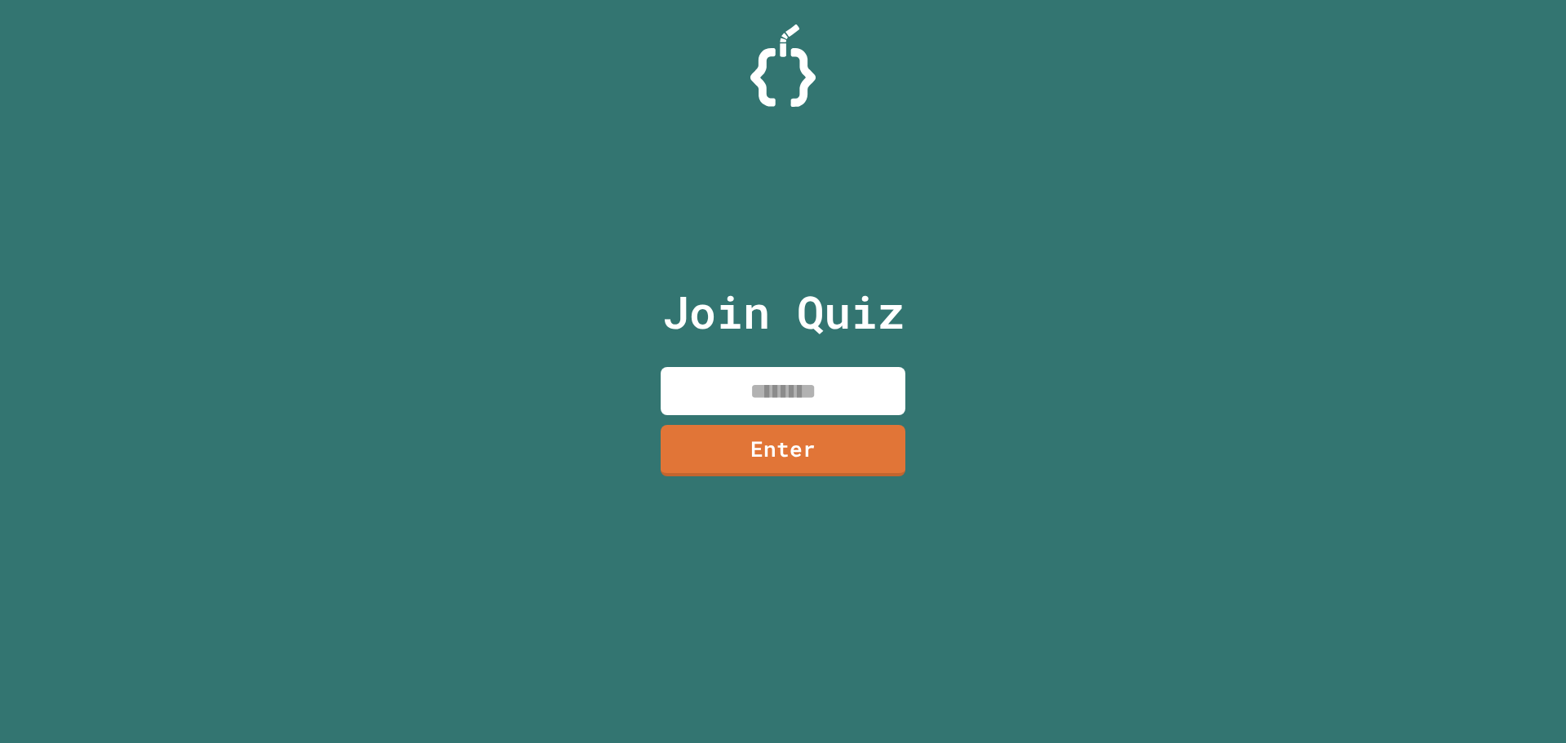
click at [807, 405] on input at bounding box center [783, 391] width 245 height 48
type input "********"
click at [811, 447] on link "Enter" at bounding box center [783, 450] width 246 height 52
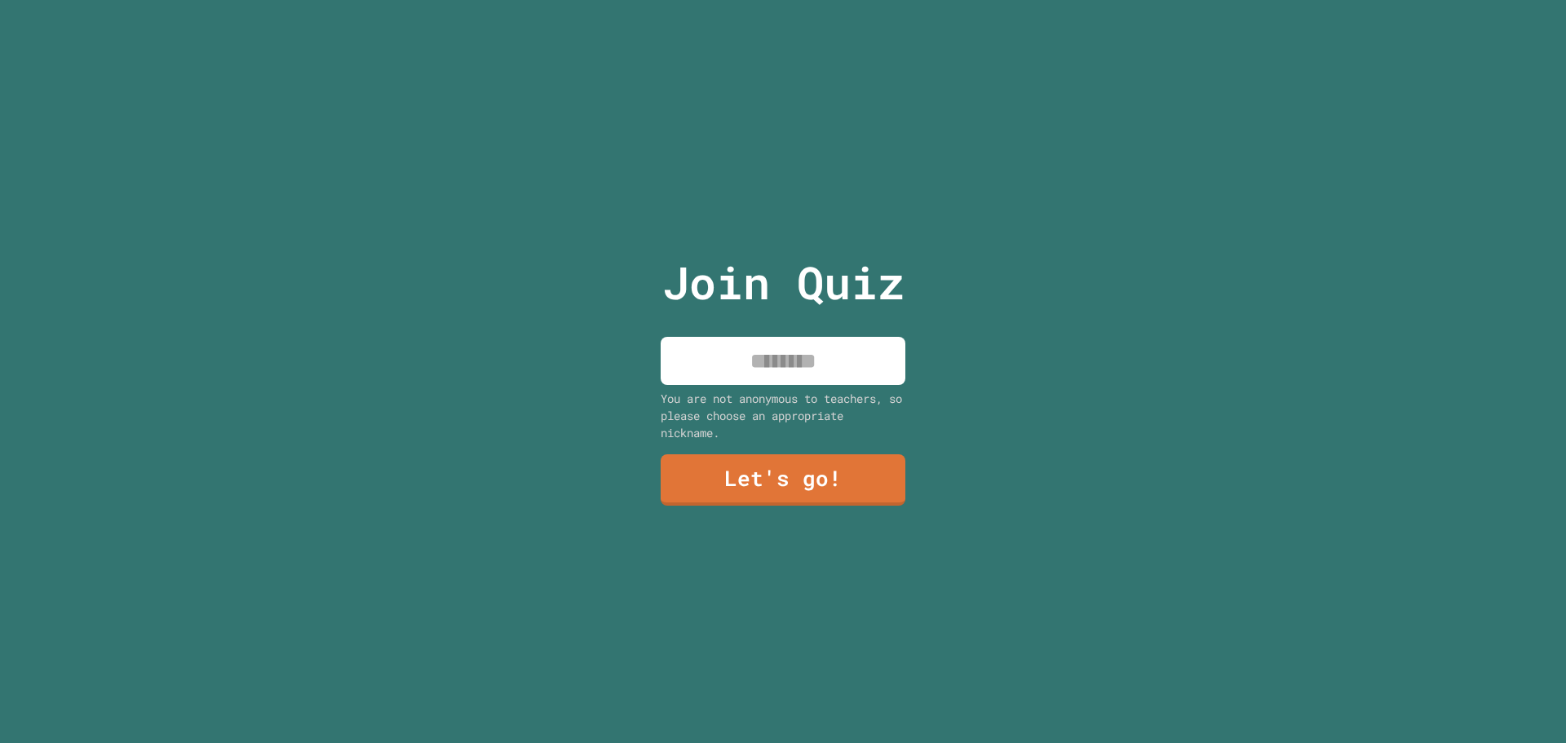
click at [761, 356] on input at bounding box center [783, 361] width 245 height 48
type input "******"
click at [853, 484] on link "Let's go!" at bounding box center [782, 478] width 231 height 54
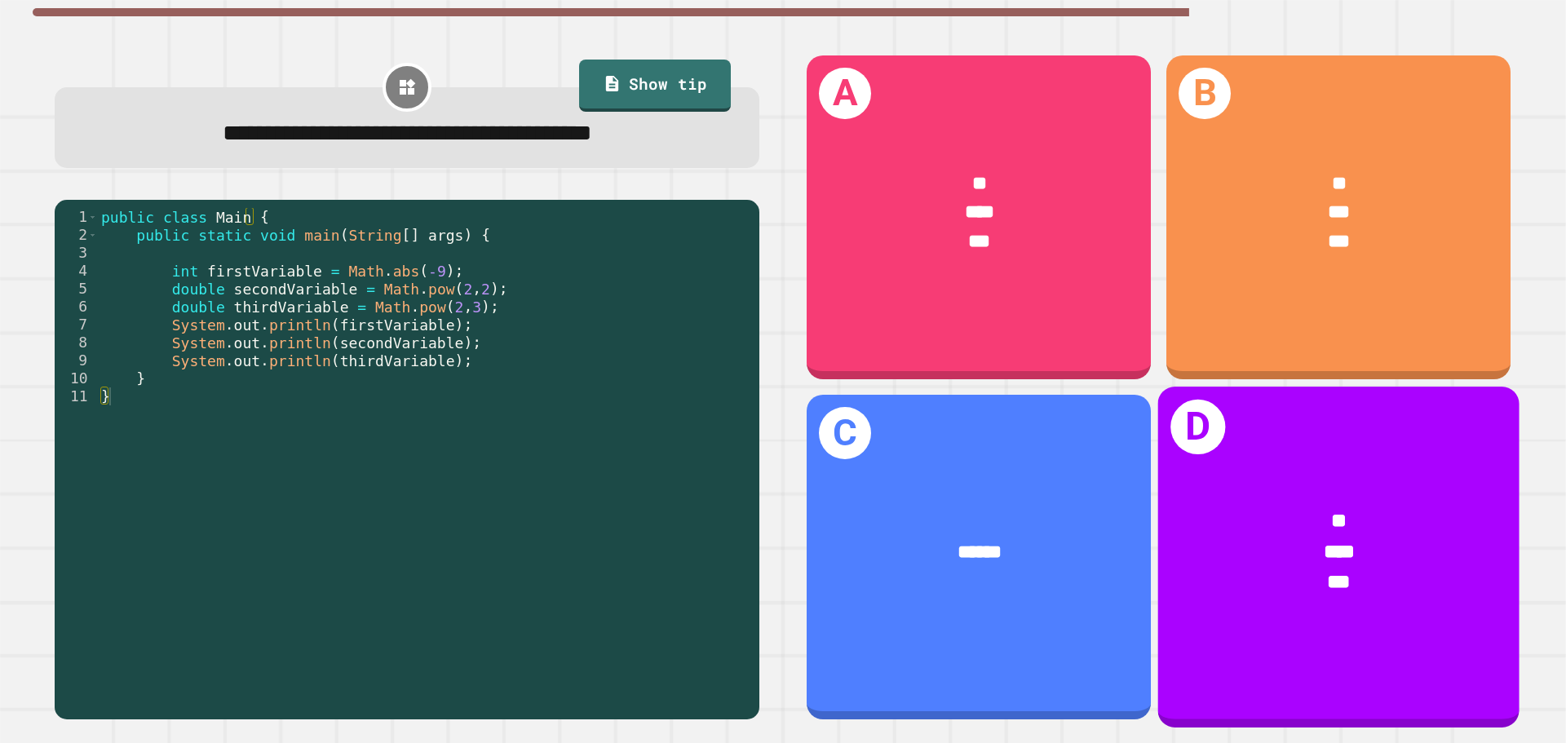
click at [1331, 511] on span "*" at bounding box center [1338, 521] width 15 height 20
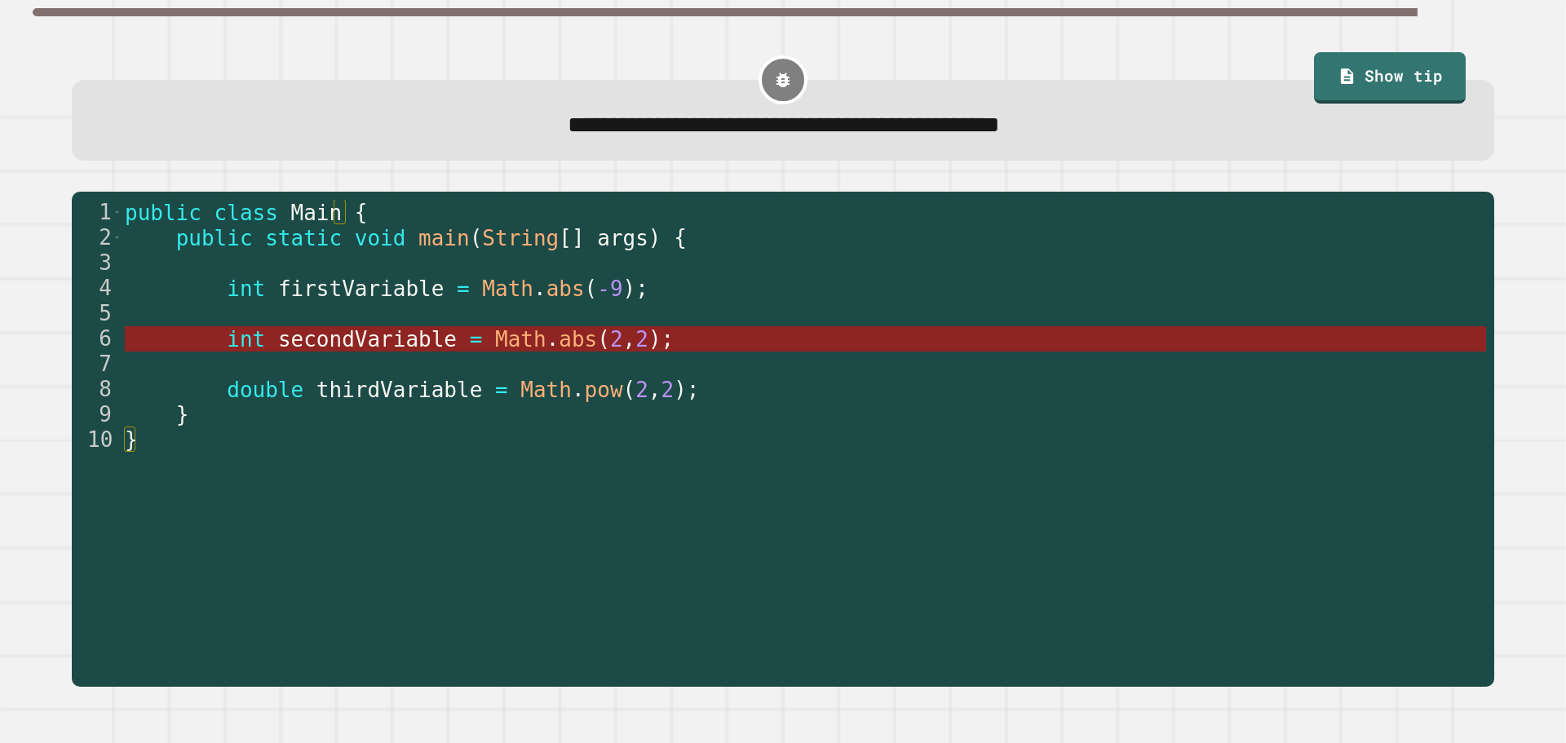
click at [495, 344] on span "Math" at bounding box center [520, 339] width 51 height 24
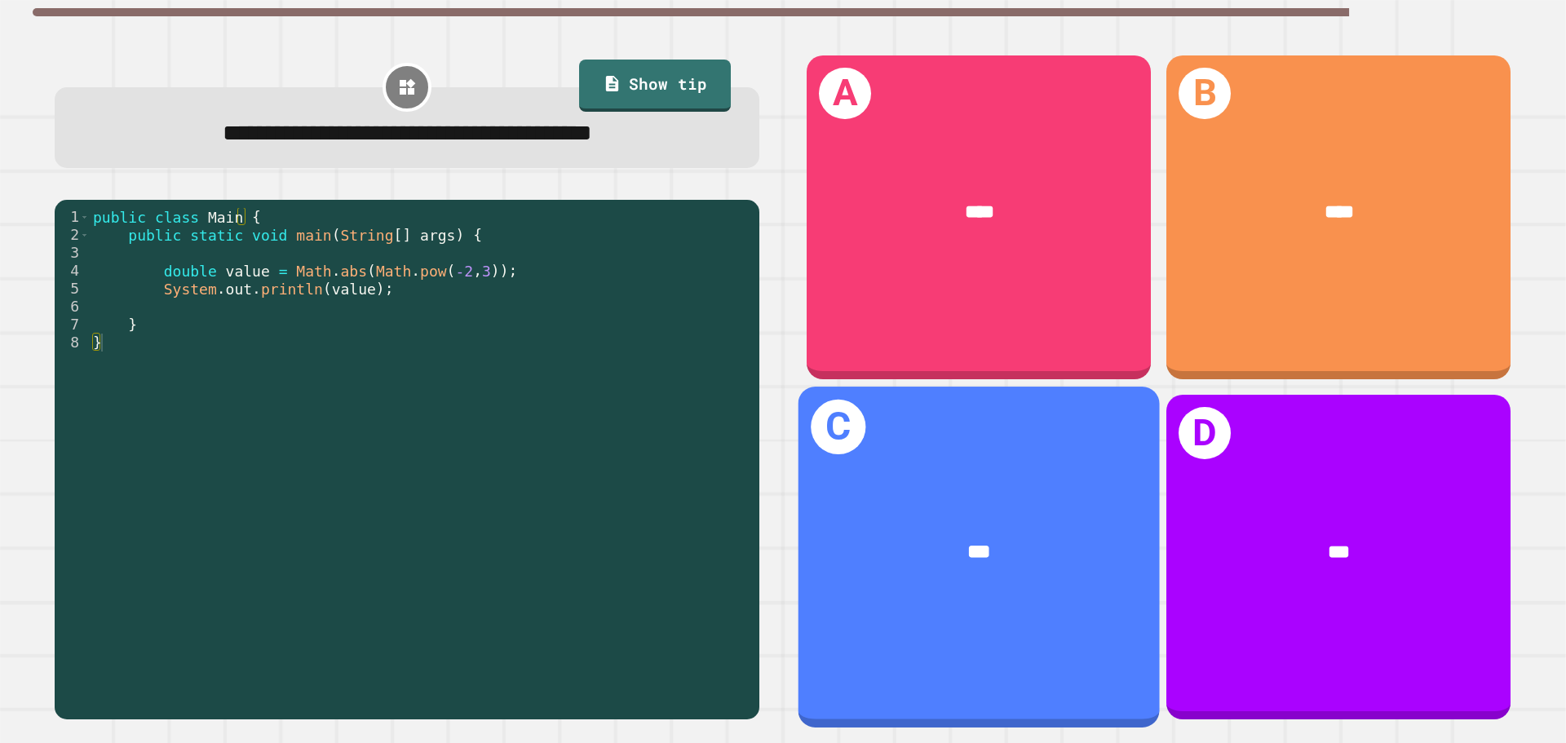
click at [979, 537] on div "***" at bounding box center [978, 552] width 281 height 30
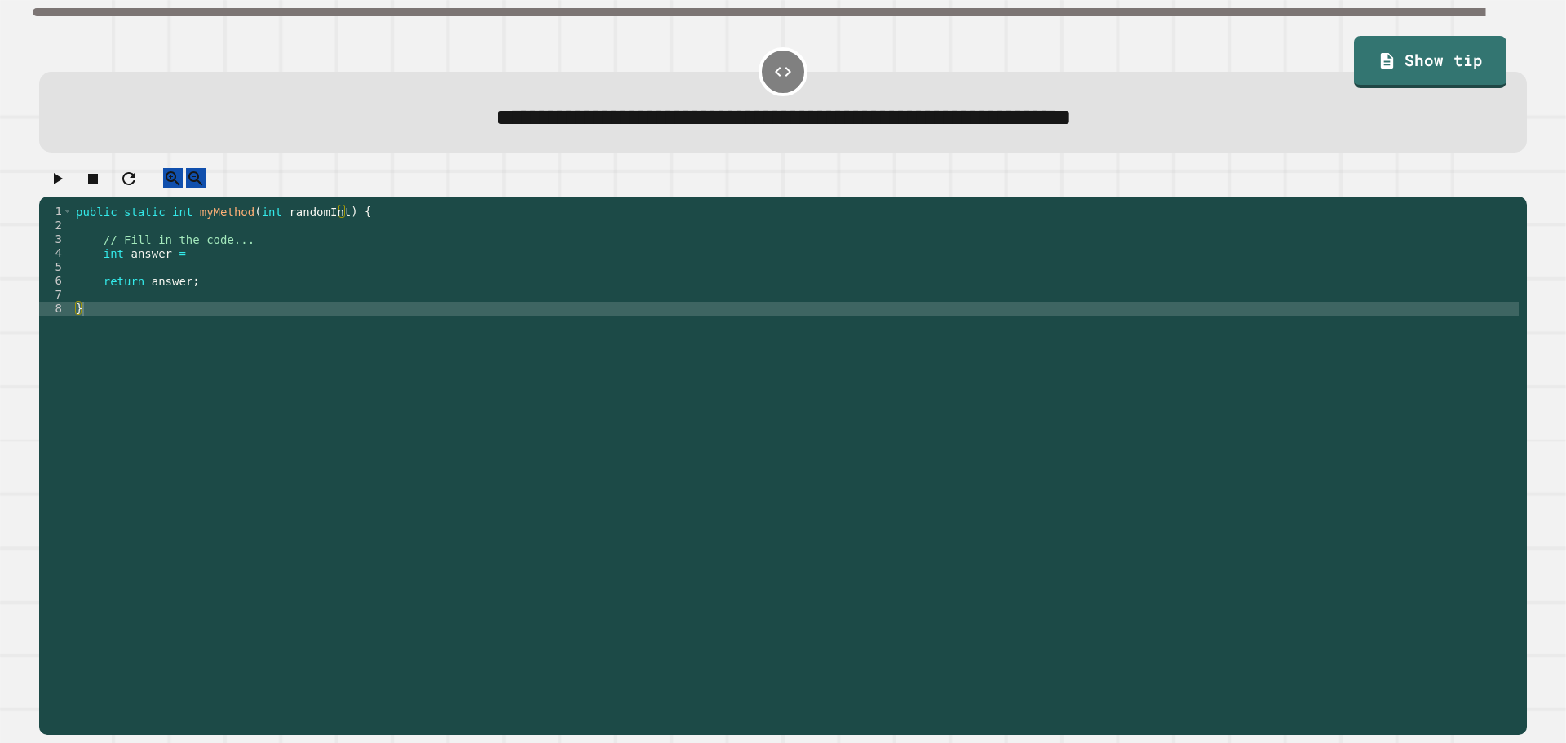
click at [201, 276] on div "public static int myMethod ( int randomInt ) { // Fill in the code... int answe…" at bounding box center [796, 454] width 1446 height 499
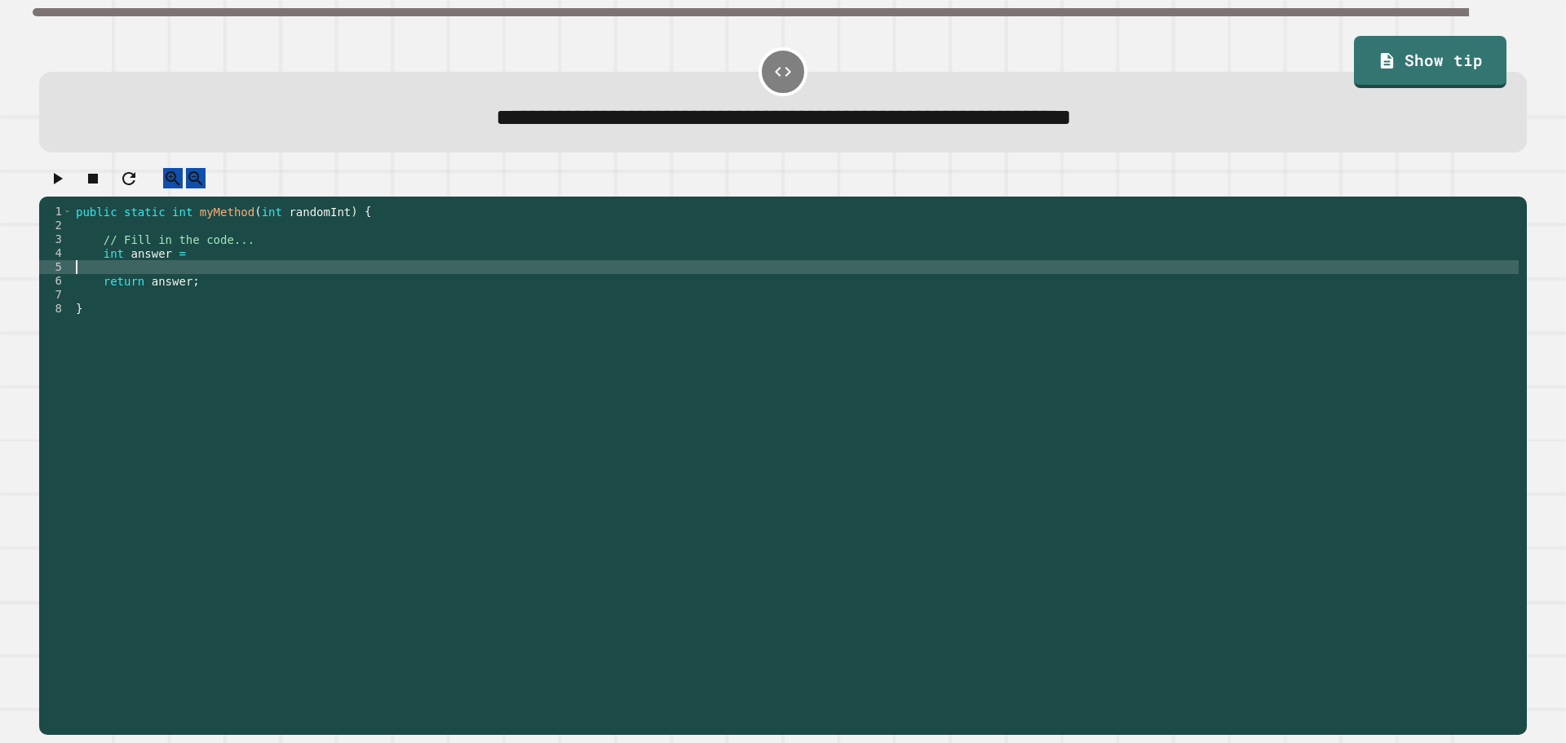
click at [200, 265] on div "public static int myMethod ( int randomInt ) { // Fill in the code... int answe…" at bounding box center [796, 454] width 1446 height 499
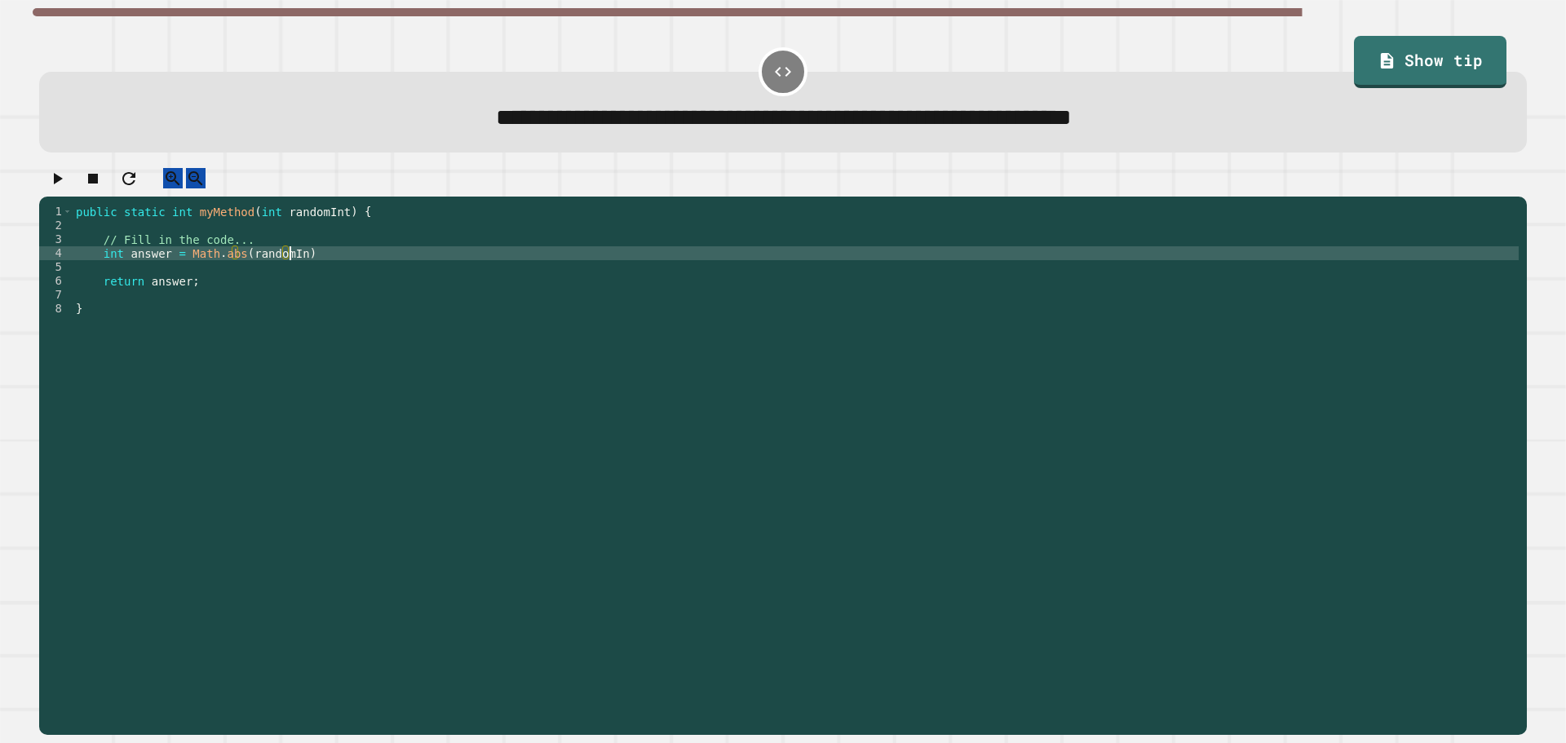
scroll to position [0, 15]
click at [338, 272] on div "public static int myMethod ( int randomInt ) { // Fill in the code... int answe…" at bounding box center [796, 454] width 1446 height 499
type textarea "**********"
click at [38, 177] on div "**********" at bounding box center [782, 452] width 1503 height 582
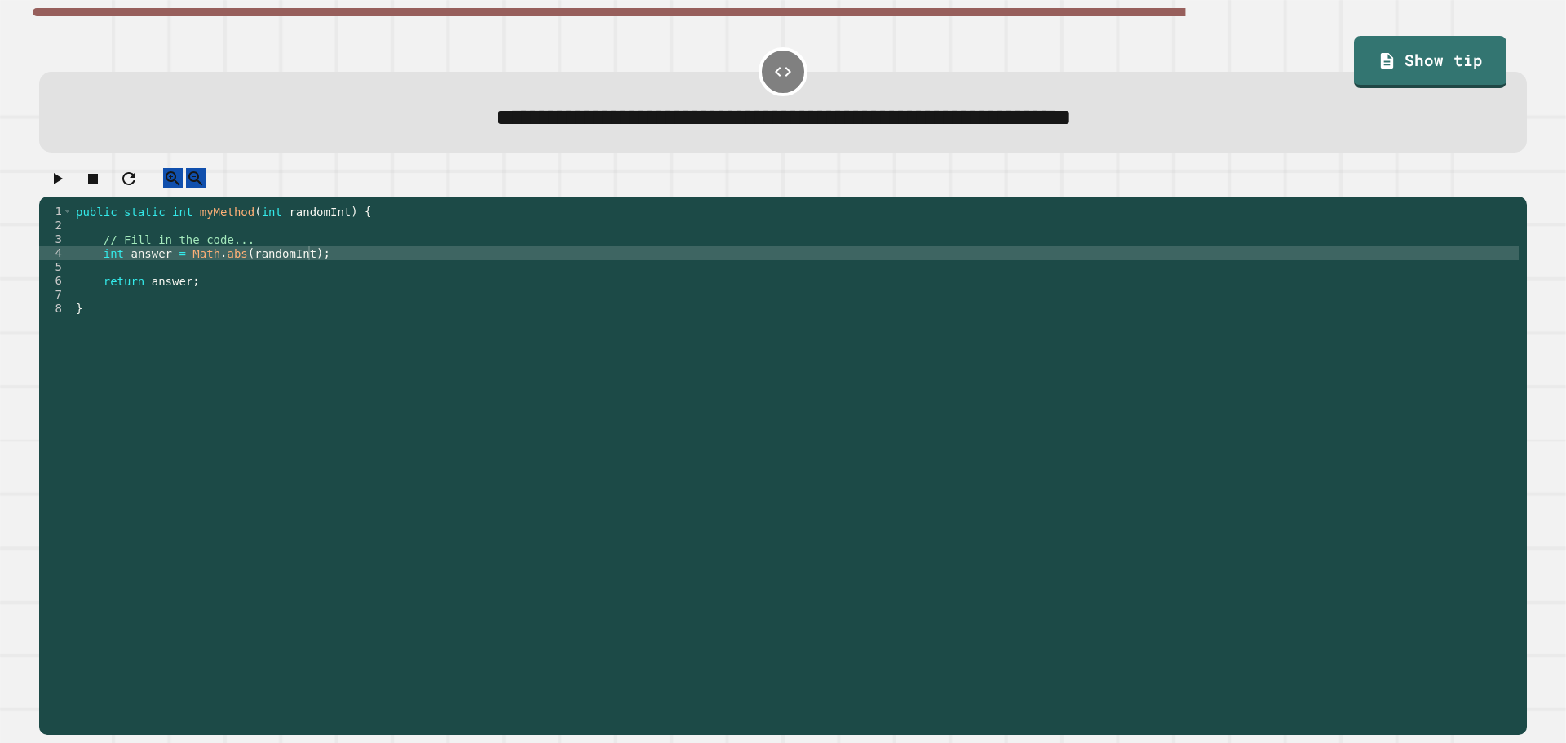
click at [58, 184] on icon "button" at bounding box center [57, 179] width 20 height 20
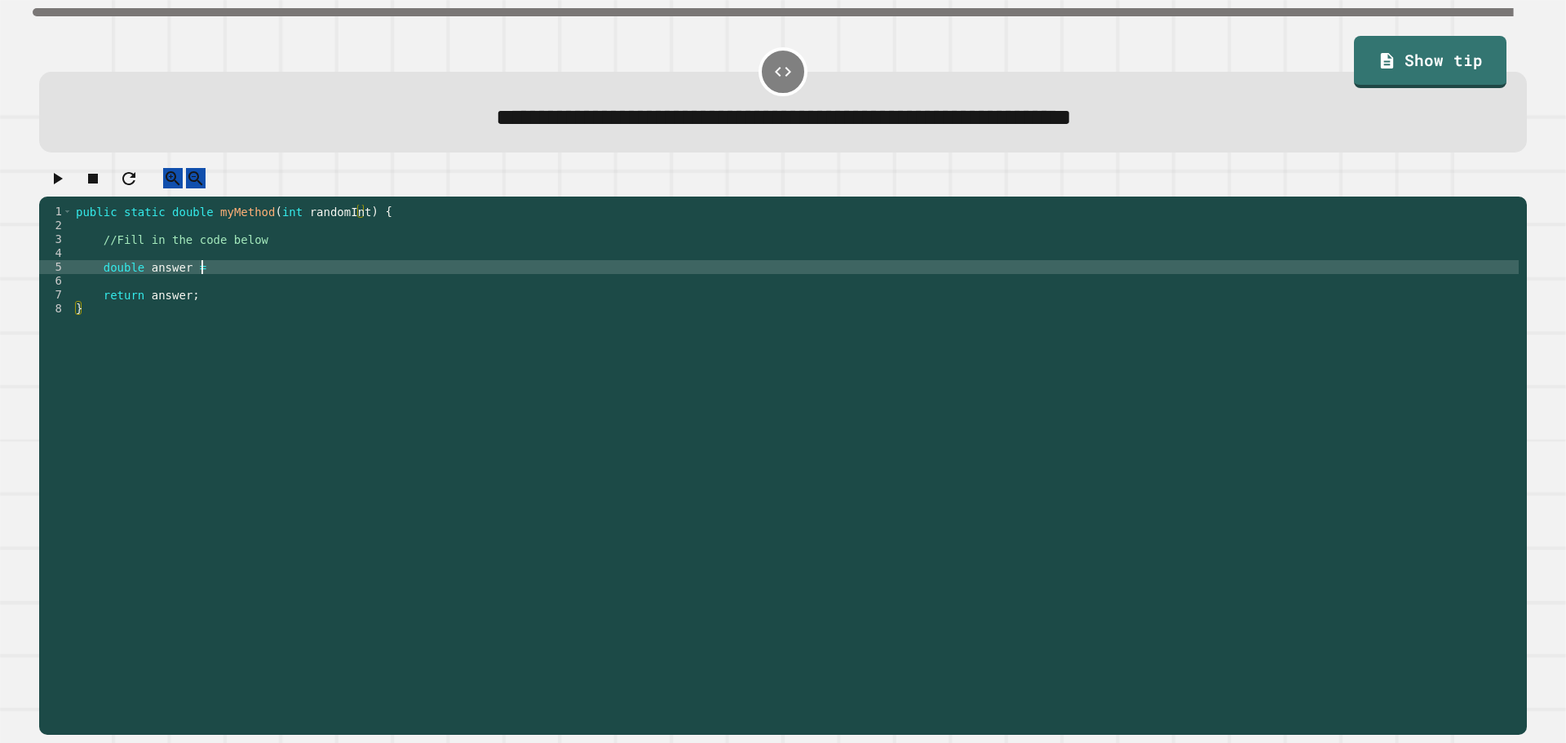
click at [297, 285] on div "public static double myMethod ( int randomInt ) { //Fill in the code below doub…" at bounding box center [796, 454] width 1446 height 499
type textarea "**********"
click at [62, 188] on icon "button" at bounding box center [57, 179] width 20 height 20
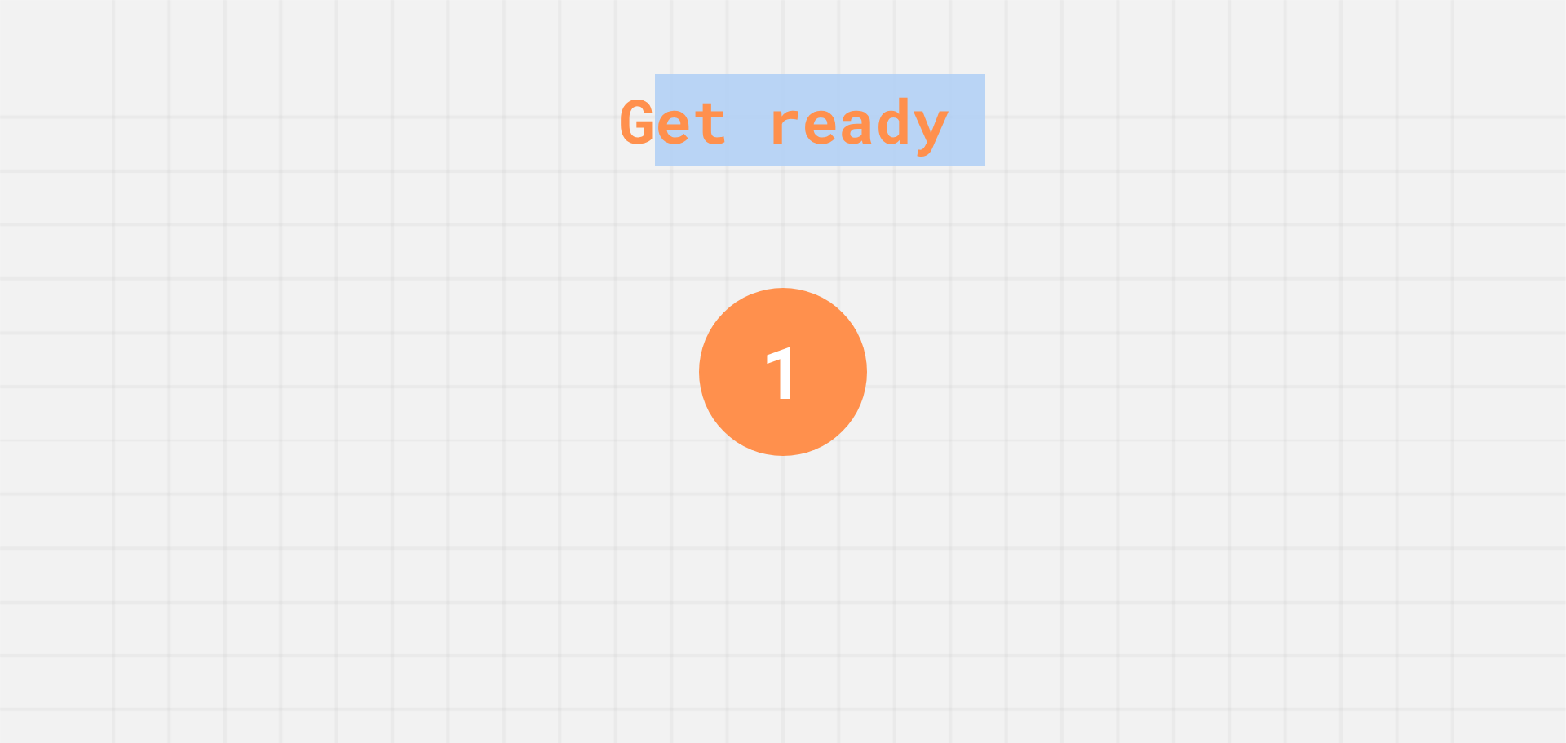
drag, startPoint x: 1307, startPoint y: 169, endPoint x: 641, endPoint y: 78, distance: 672.4
click at [641, 78] on div "Get ready 1" at bounding box center [783, 371] width 1566 height 743
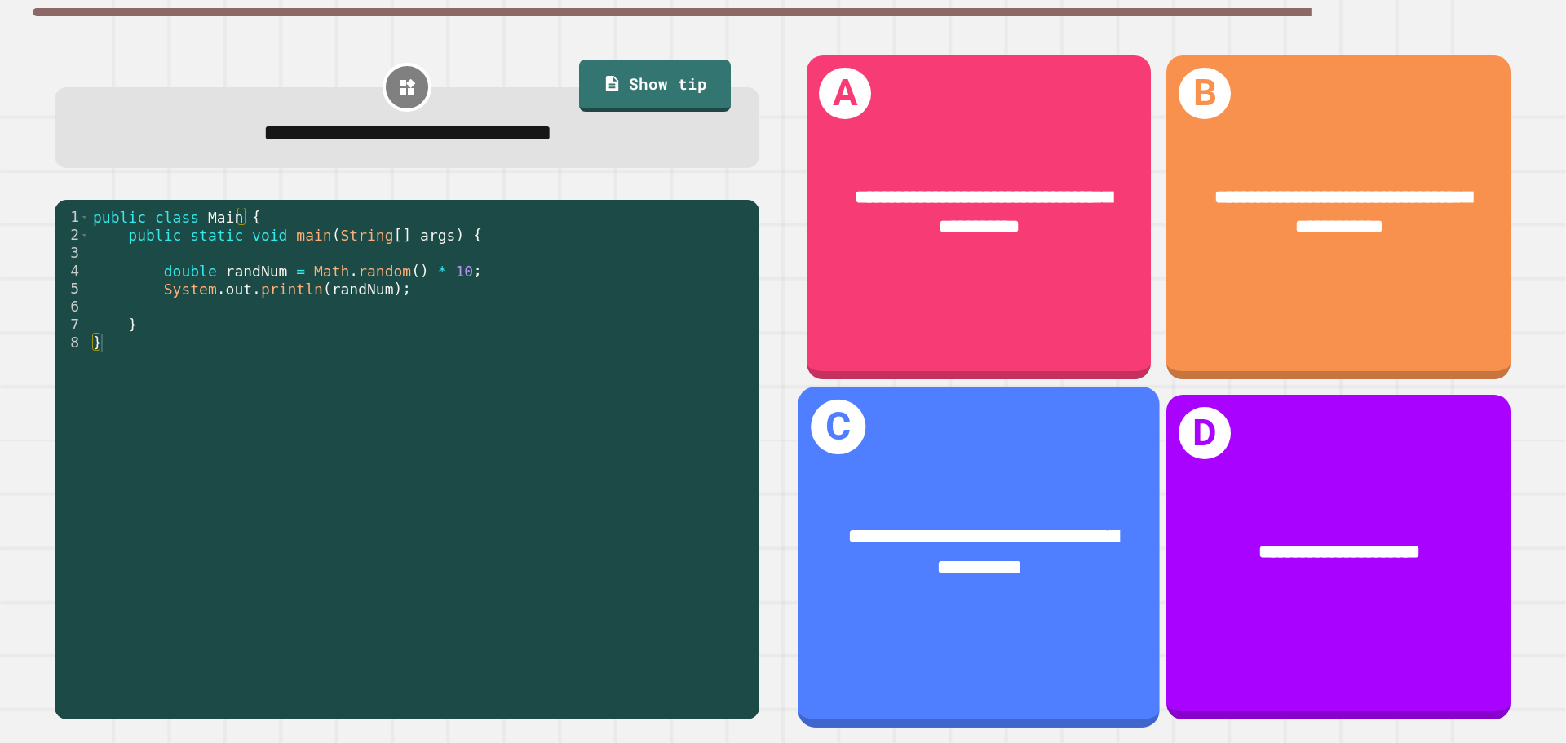
click at [952, 483] on div "**********" at bounding box center [978, 553] width 361 height 140
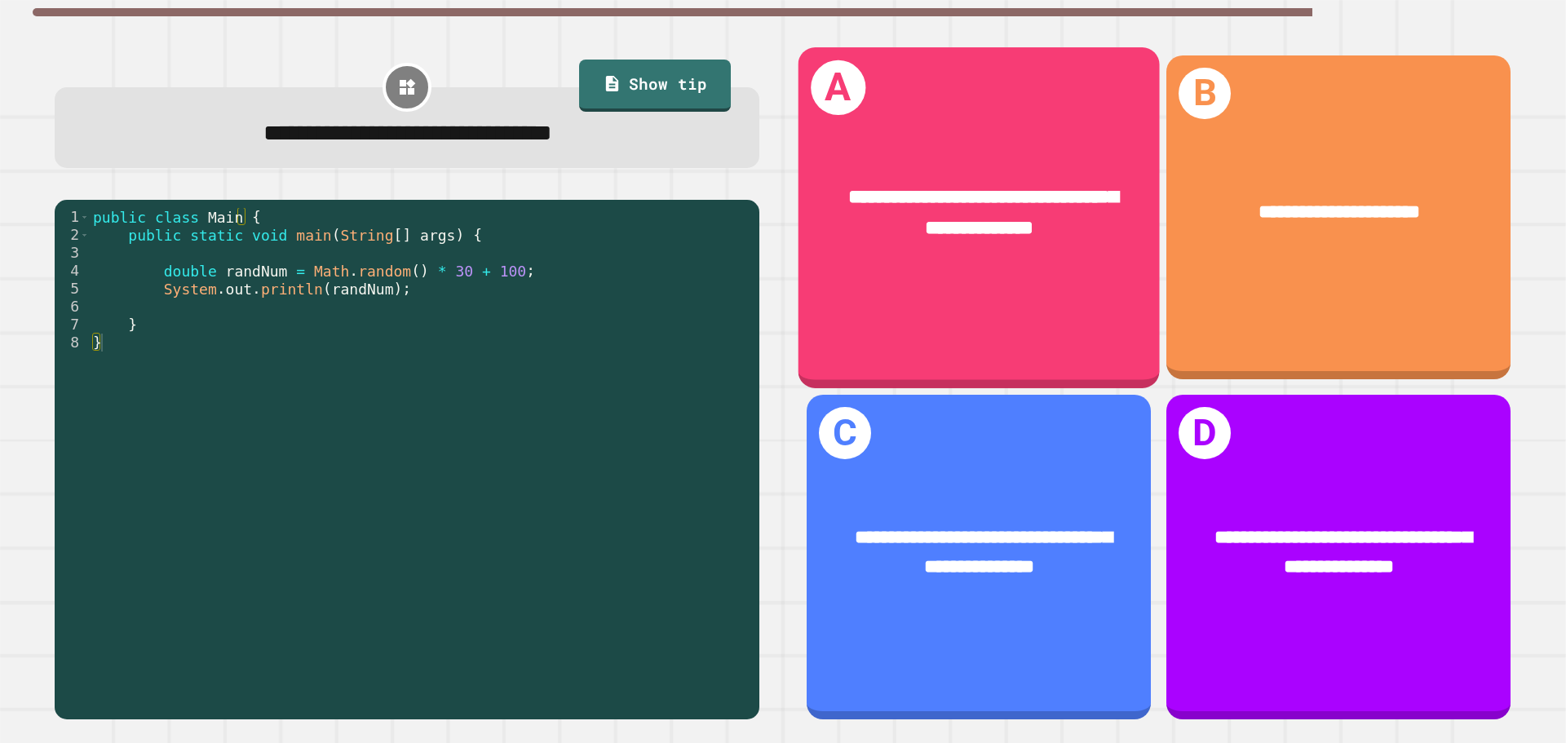
click at [988, 257] on div "**********" at bounding box center [978, 213] width 361 height 140
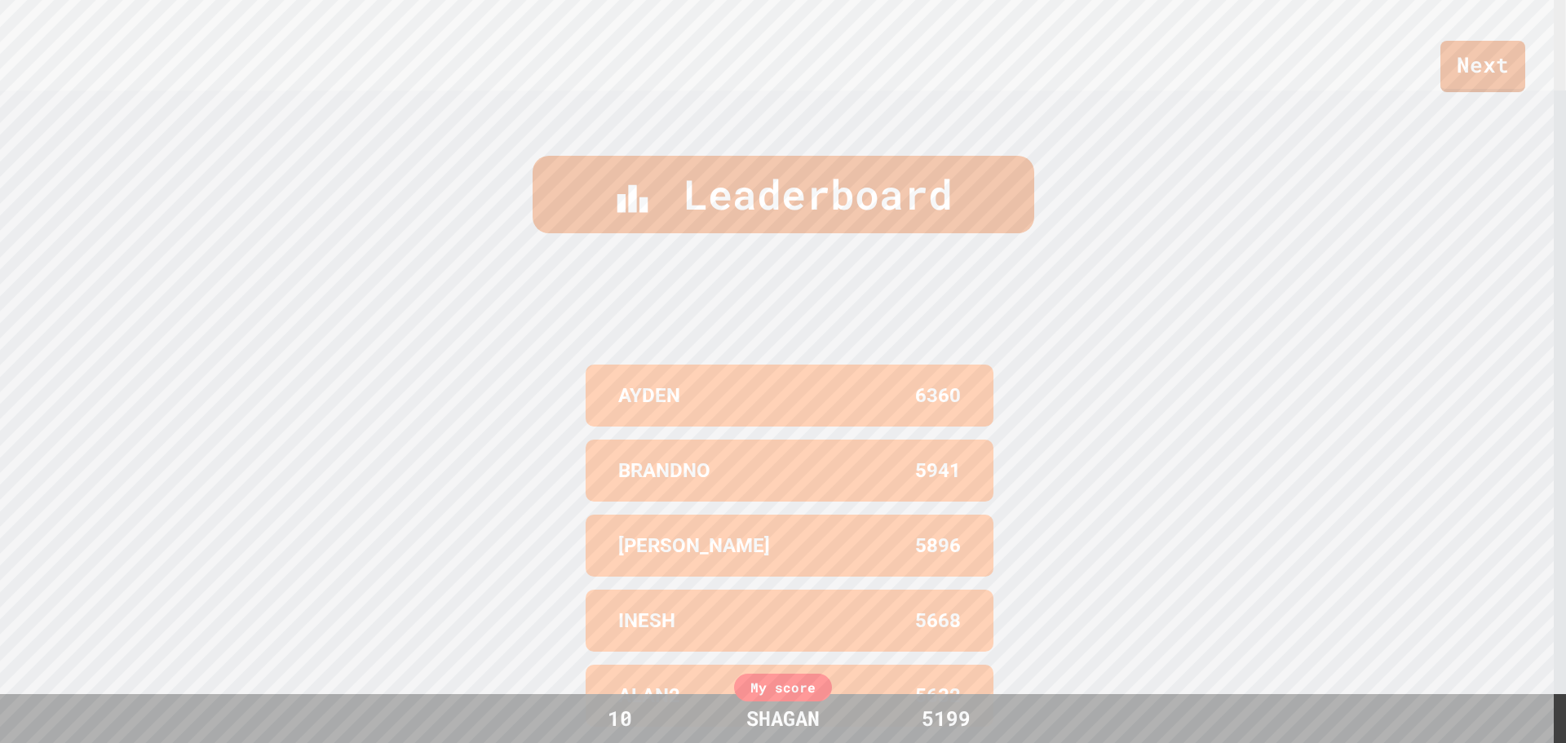
scroll to position [749, 0]
